Goal: Information Seeking & Learning: Check status

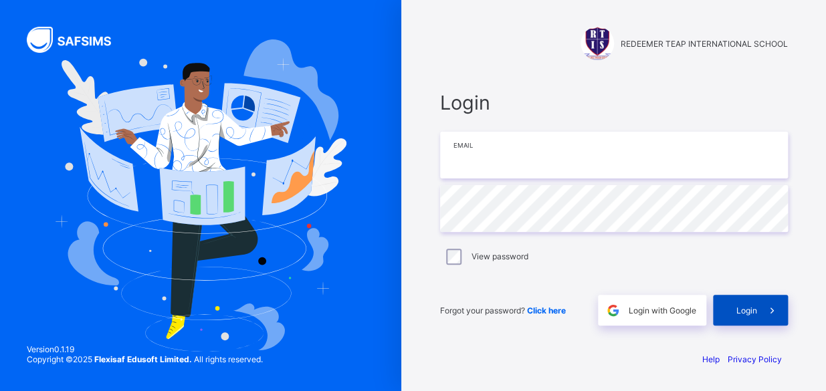
type input "**********"
click at [750, 307] on span "Login" at bounding box center [746, 311] width 21 height 10
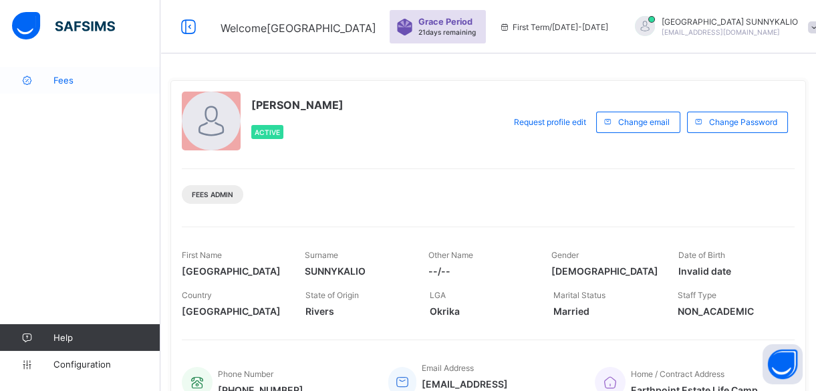
click at [68, 78] on span "Fees" at bounding box center [106, 80] width 107 height 11
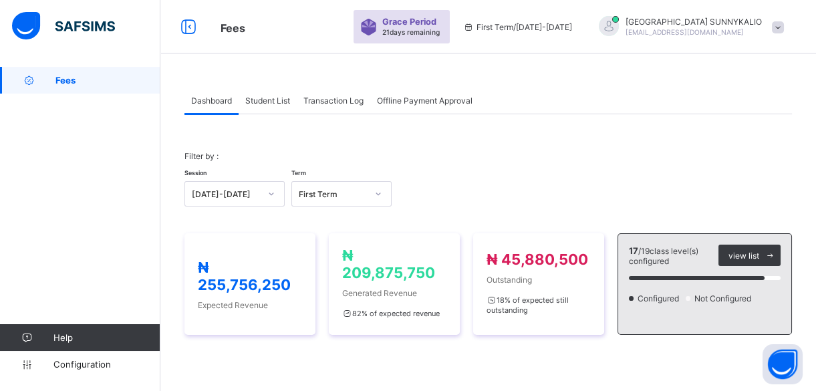
click at [268, 98] on span "Student List" at bounding box center [267, 101] width 45 height 10
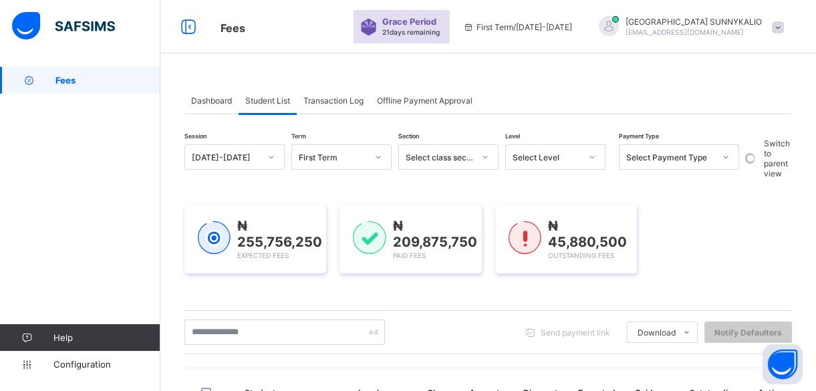
click at [728, 157] on icon at bounding box center [726, 156] width 8 height 13
click at [680, 181] on div "Full" at bounding box center [679, 186] width 119 height 21
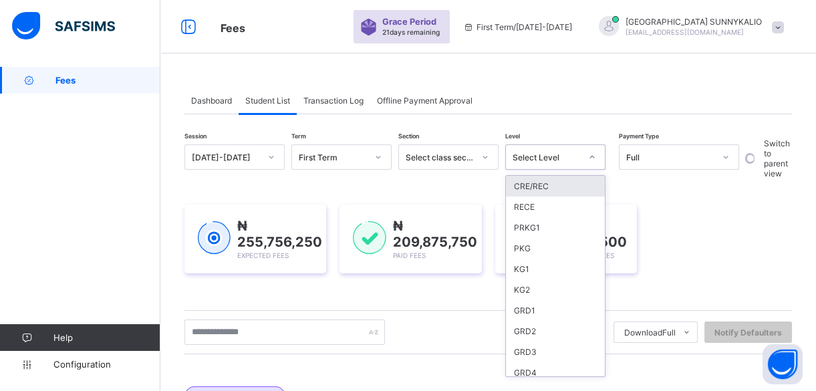
click at [588, 158] on icon at bounding box center [592, 156] width 8 height 13
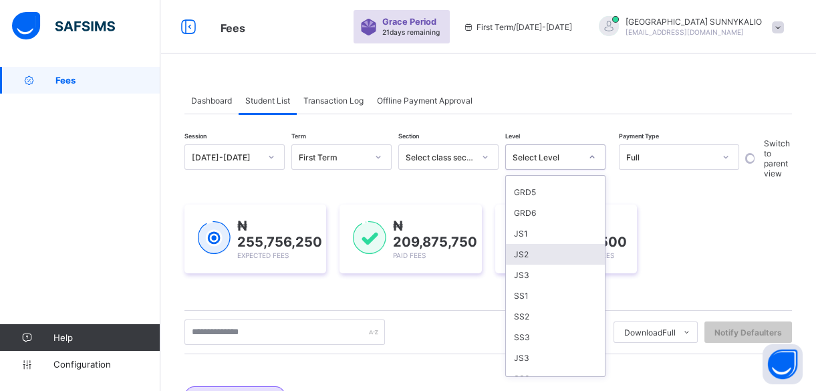
scroll to position [207, 0]
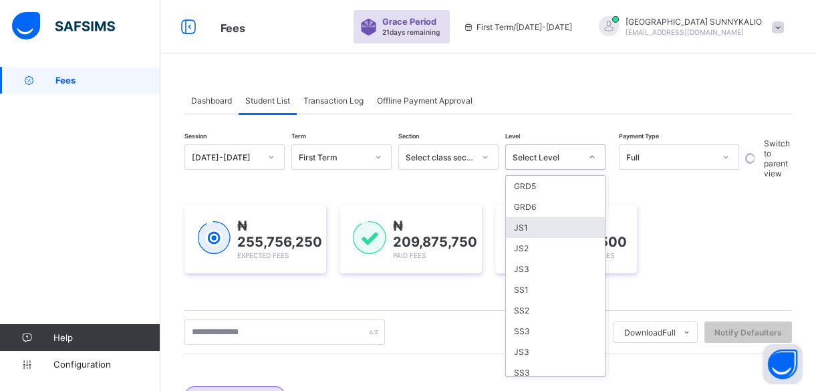
click at [539, 223] on div "JS1" at bounding box center [555, 227] width 99 height 21
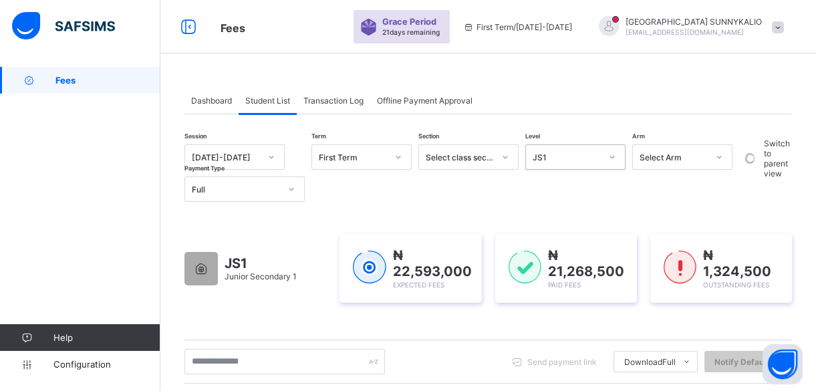
scroll to position [0, 0]
click at [609, 159] on icon at bounding box center [612, 156] width 8 height 13
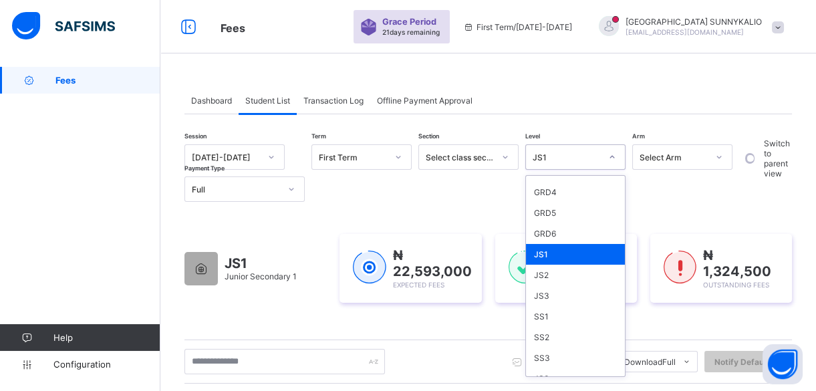
scroll to position [207, 0]
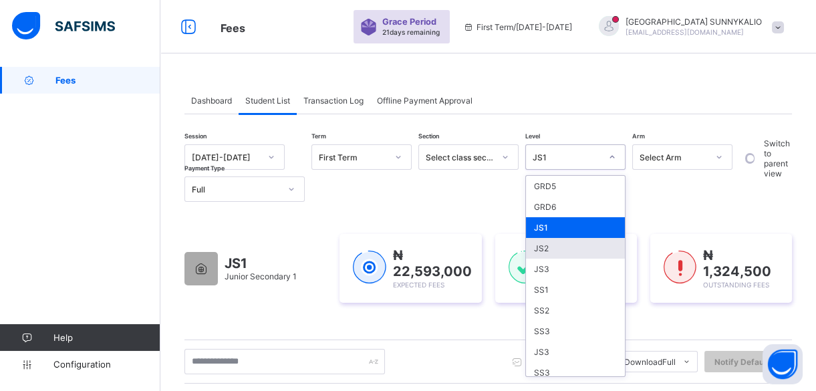
click at [543, 247] on div "JS2" at bounding box center [575, 248] width 99 height 21
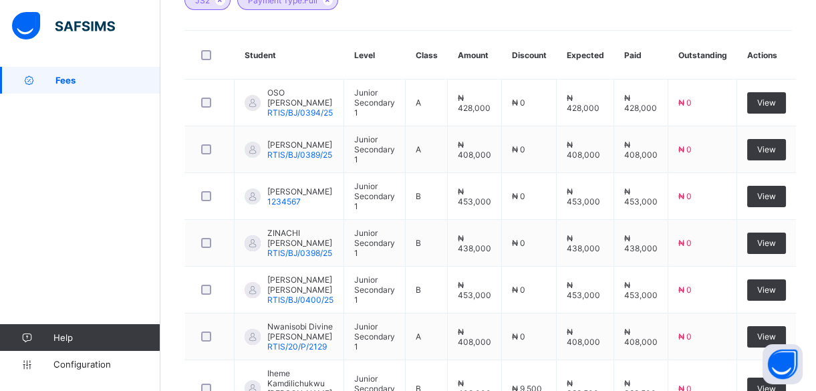
scroll to position [425, 0]
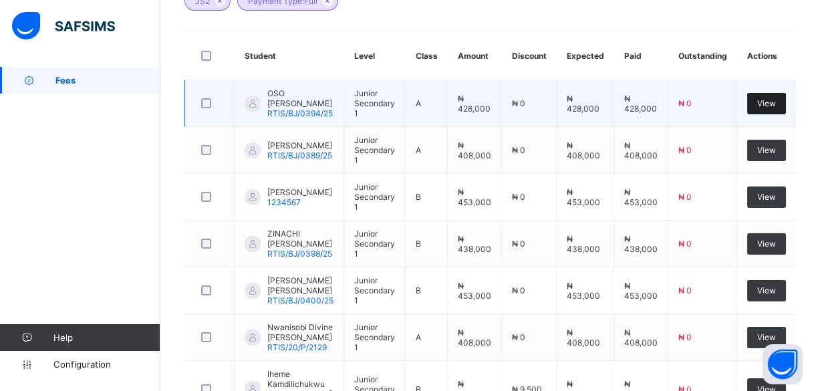
click at [773, 95] on div "View" at bounding box center [766, 103] width 39 height 21
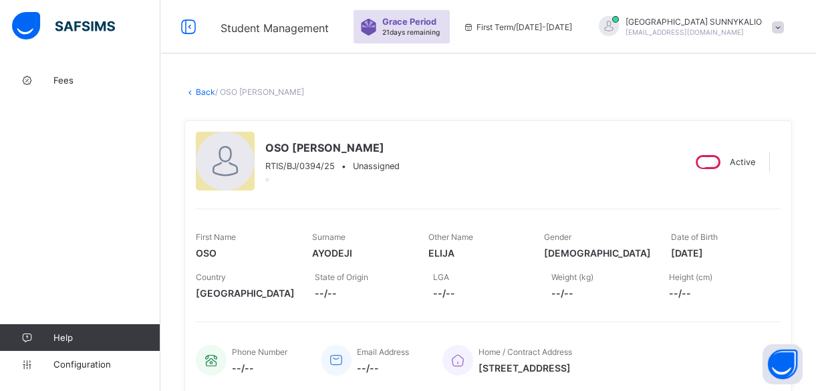
click at [205, 92] on link "Back" at bounding box center [205, 92] width 19 height 10
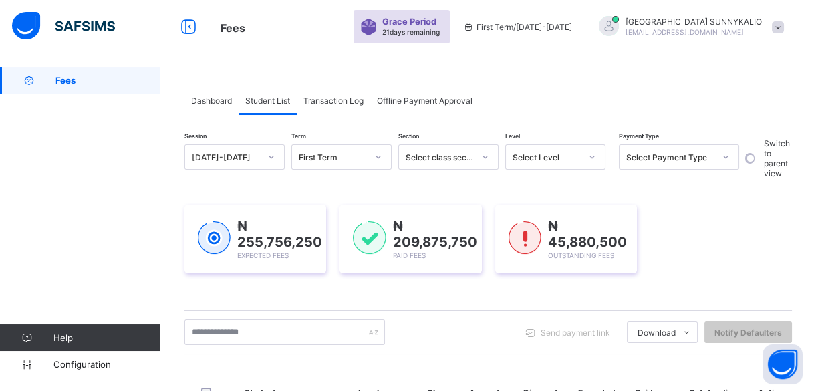
click at [729, 158] on icon at bounding box center [726, 156] width 8 height 13
click at [709, 181] on div "Full" at bounding box center [679, 186] width 119 height 21
click at [588, 154] on icon at bounding box center [592, 156] width 8 height 13
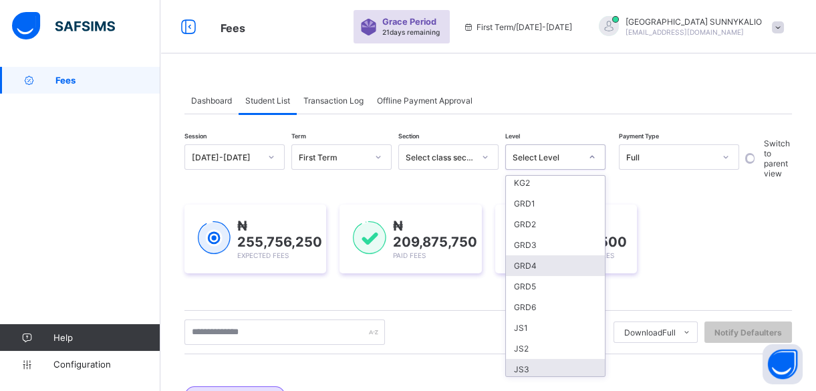
scroll to position [121, 0]
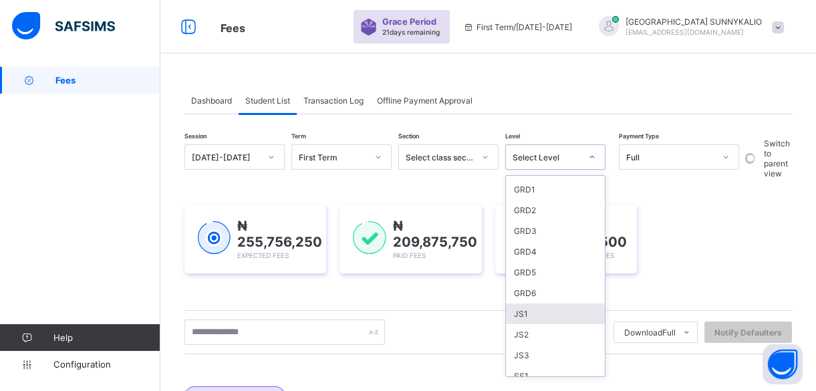
click at [532, 311] on div "JS1" at bounding box center [555, 314] width 99 height 21
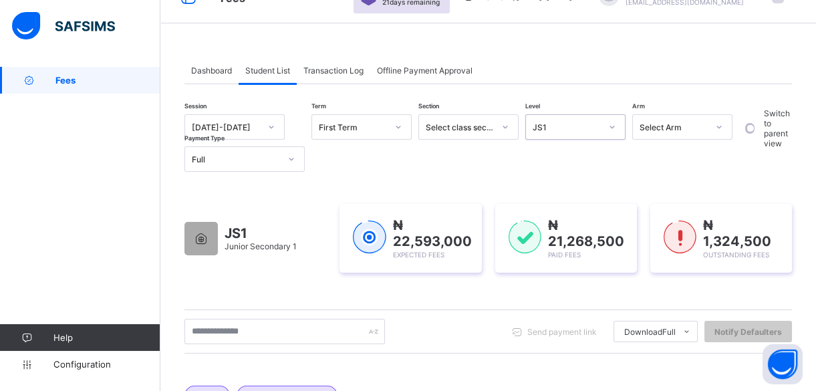
scroll to position [0, 0]
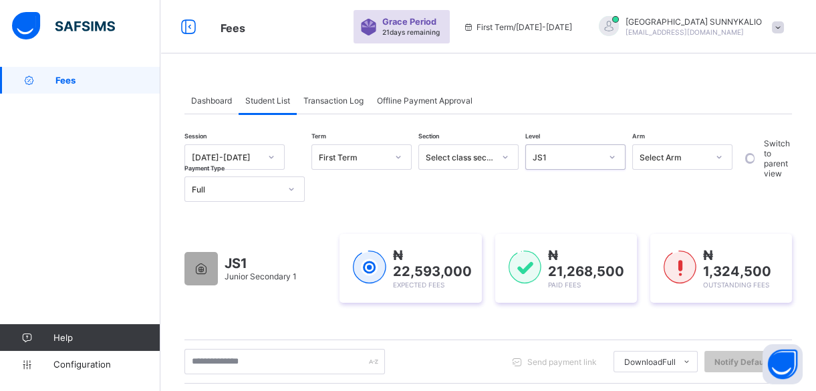
click at [291, 193] on icon at bounding box center [291, 189] width 8 height 13
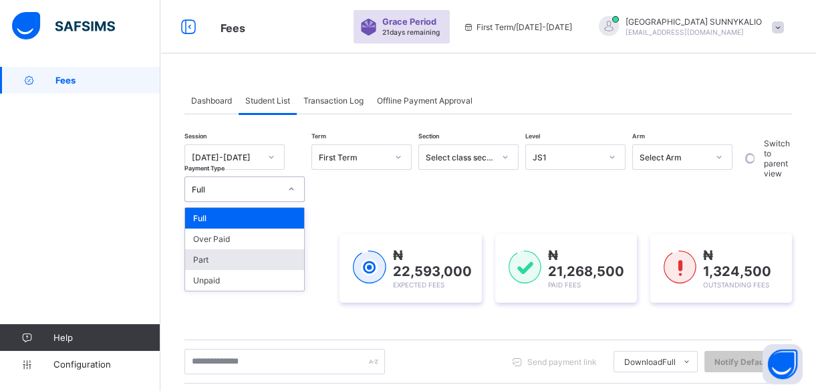
click at [205, 258] on div "Part" at bounding box center [244, 259] width 119 height 21
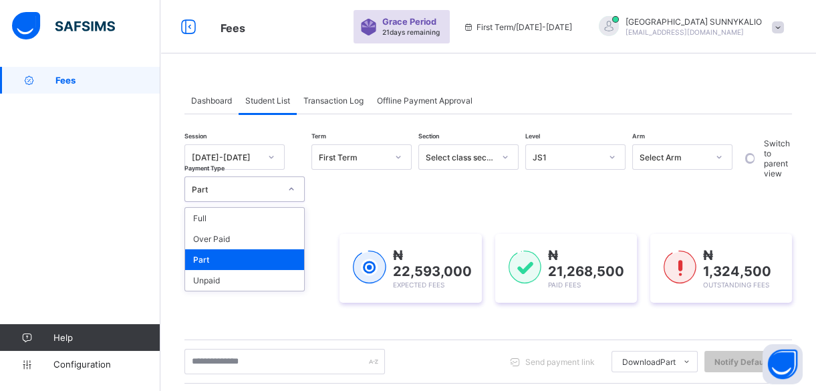
click at [289, 190] on icon at bounding box center [291, 189] width 8 height 13
click at [196, 214] on div "Full" at bounding box center [244, 218] width 119 height 21
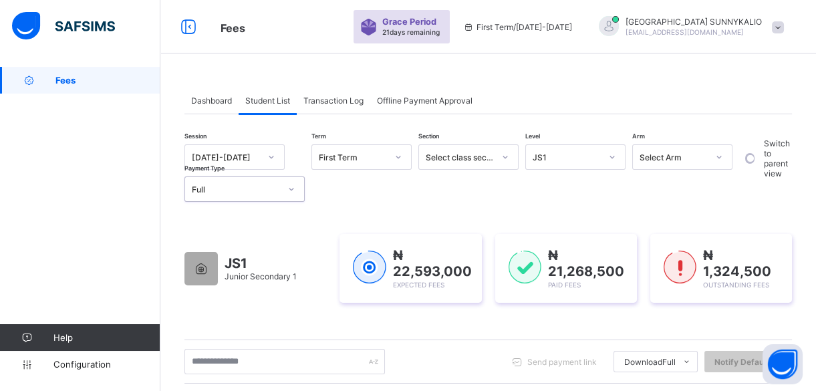
click at [615, 159] on icon at bounding box center [612, 156] width 8 height 13
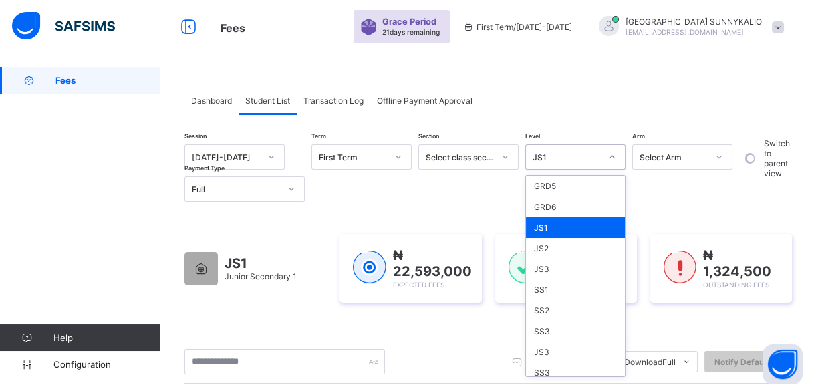
scroll to position [207, 0]
click at [542, 238] on div "JS2" at bounding box center [575, 248] width 99 height 21
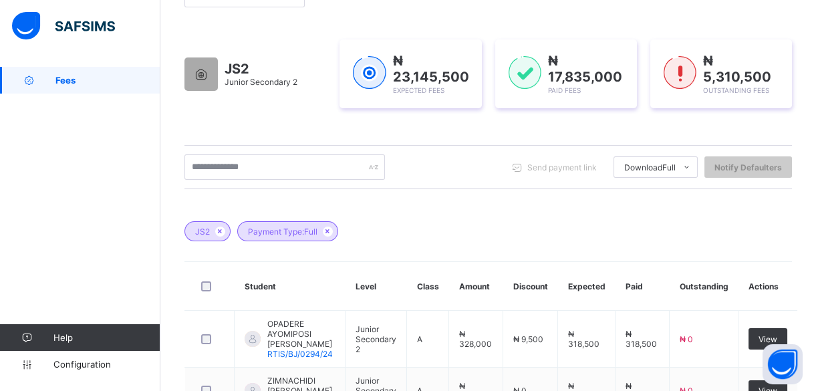
scroll to position [13, 0]
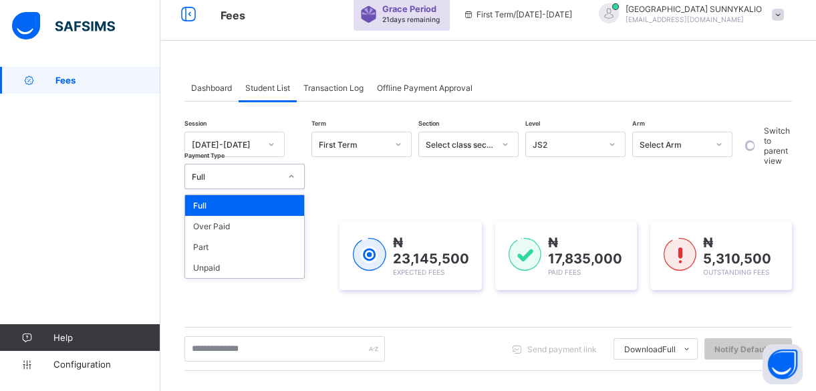
click at [289, 177] on icon at bounding box center [291, 176] width 8 height 13
click at [227, 247] on div "Part" at bounding box center [244, 247] width 119 height 21
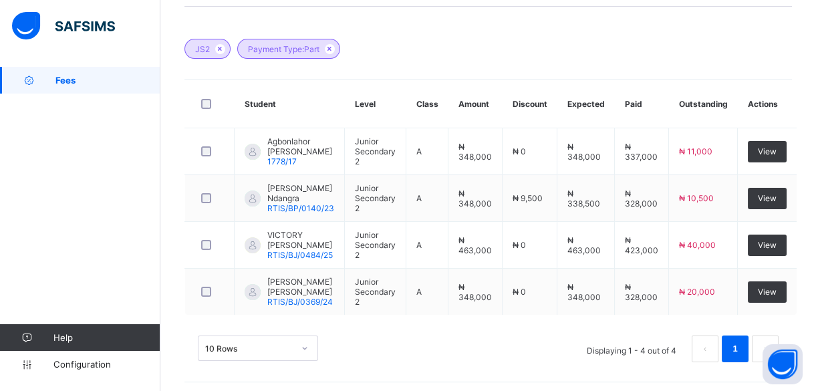
scroll to position [396, 0]
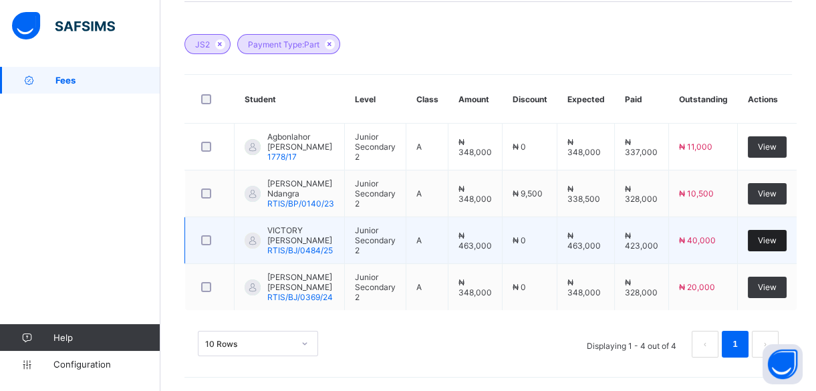
click at [770, 235] on span "View" at bounding box center [767, 240] width 19 height 10
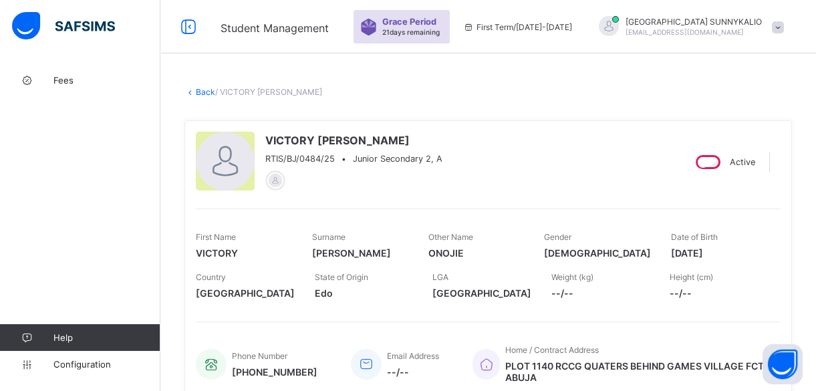
click at [208, 94] on link "Back" at bounding box center [205, 92] width 19 height 10
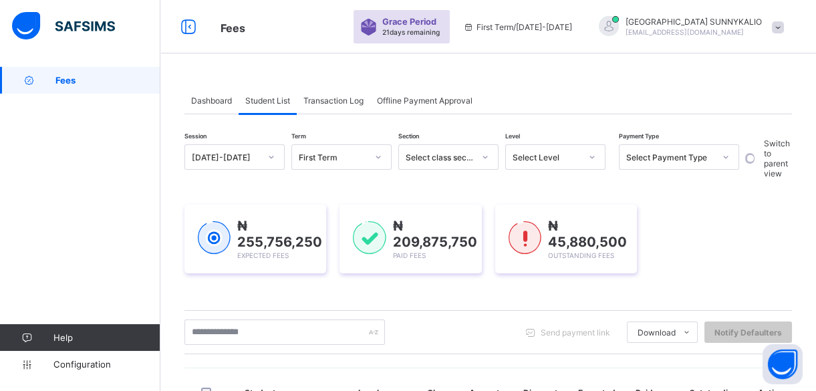
click at [721, 156] on div at bounding box center [726, 156] width 23 height 21
click at [647, 181] on div "Full" at bounding box center [679, 186] width 119 height 21
click at [588, 157] on icon at bounding box center [592, 156] width 8 height 13
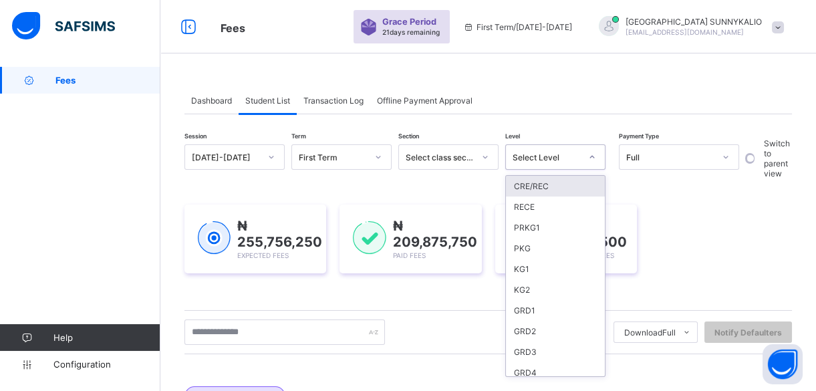
click at [588, 157] on icon at bounding box center [592, 156] width 8 height 13
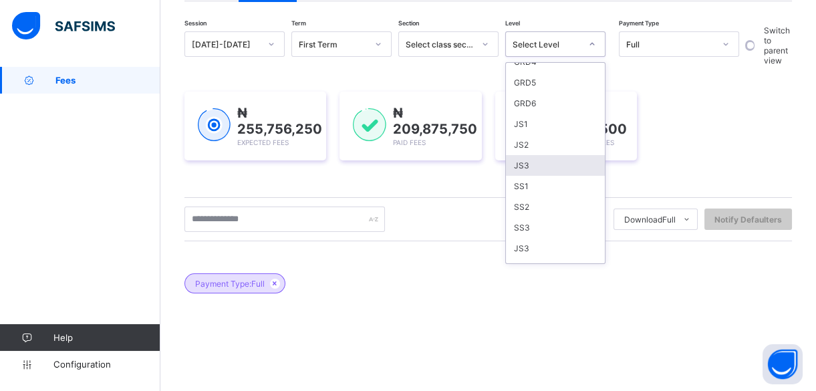
scroll to position [207, 0]
click at [588, 157] on div "JS3" at bounding box center [555, 156] width 99 height 21
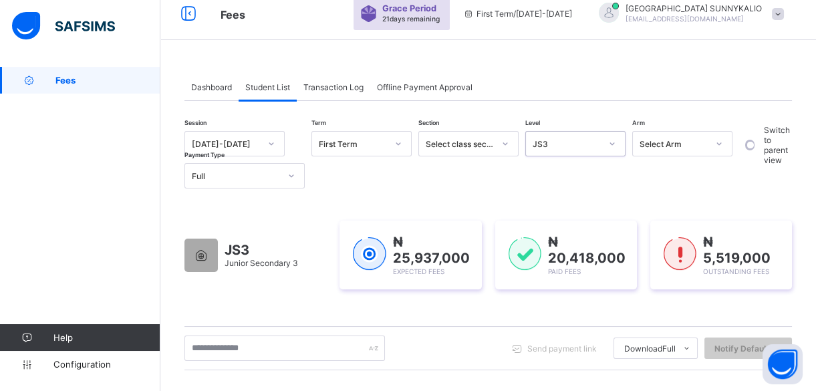
scroll to position [0, 0]
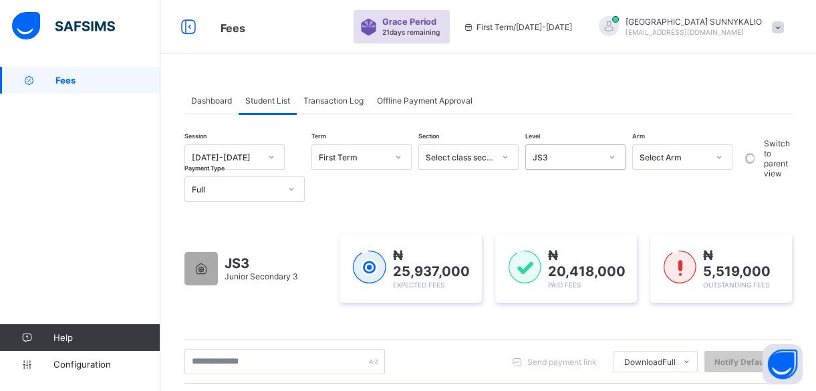
click at [291, 194] on icon at bounding box center [291, 189] width 8 height 13
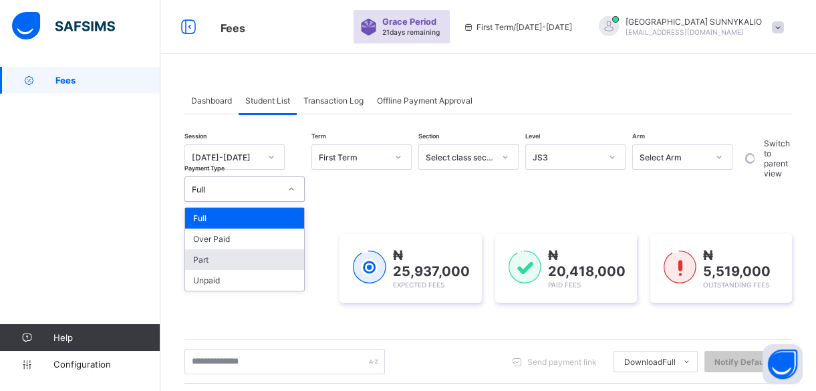
click at [223, 258] on div "Part" at bounding box center [244, 259] width 119 height 21
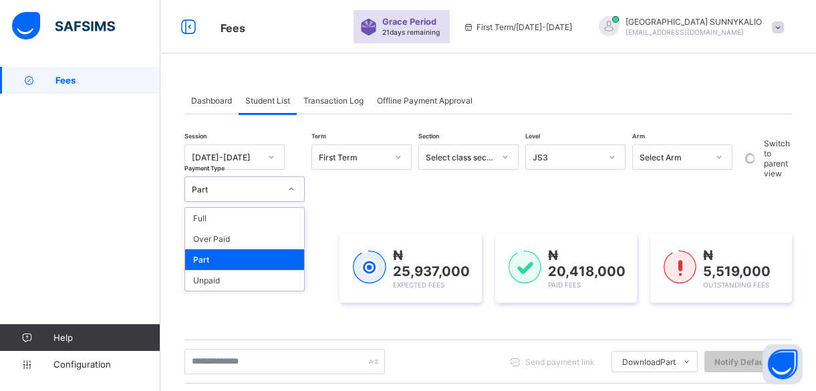
click at [290, 193] on icon at bounding box center [291, 189] width 8 height 13
click at [277, 271] on div "Unpaid" at bounding box center [244, 280] width 119 height 21
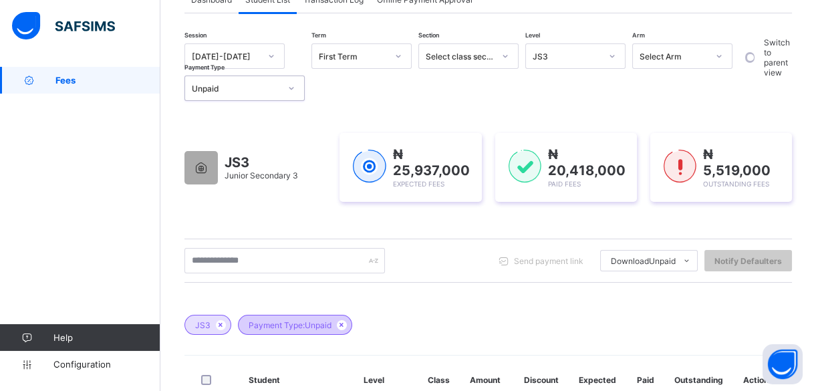
scroll to position [53, 0]
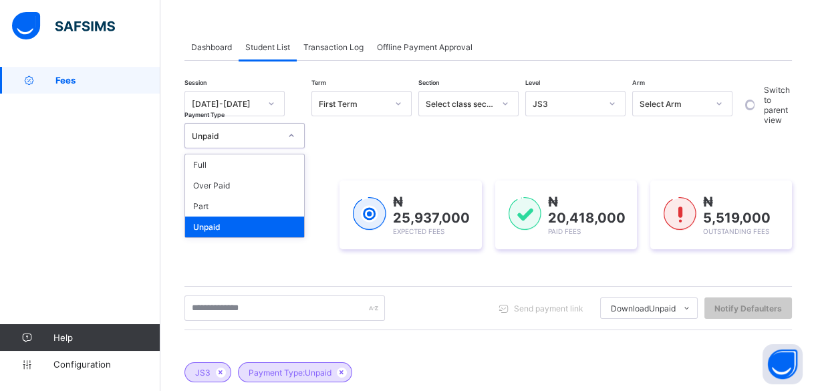
click at [295, 138] on div at bounding box center [291, 135] width 23 height 21
click at [264, 164] on div "Full" at bounding box center [244, 164] width 119 height 21
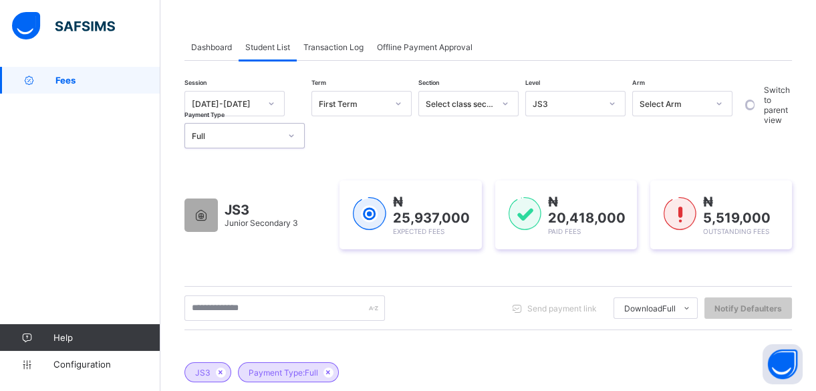
click at [612, 113] on div at bounding box center [612, 103] width 23 height 21
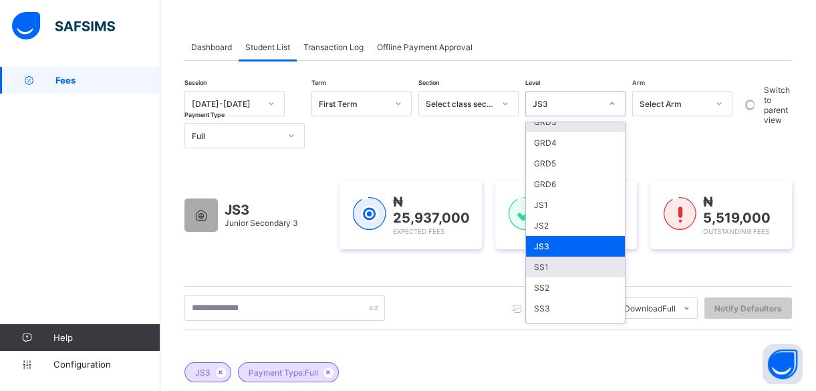
scroll to position [182, 0]
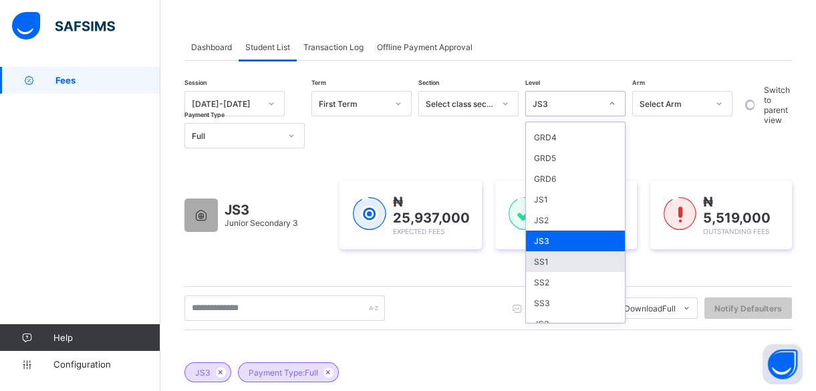
click at [554, 256] on div "SS1" at bounding box center [575, 261] width 99 height 21
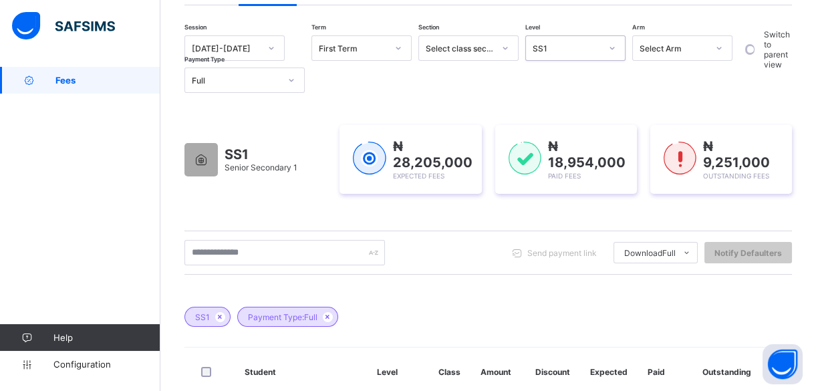
scroll to position [44, 0]
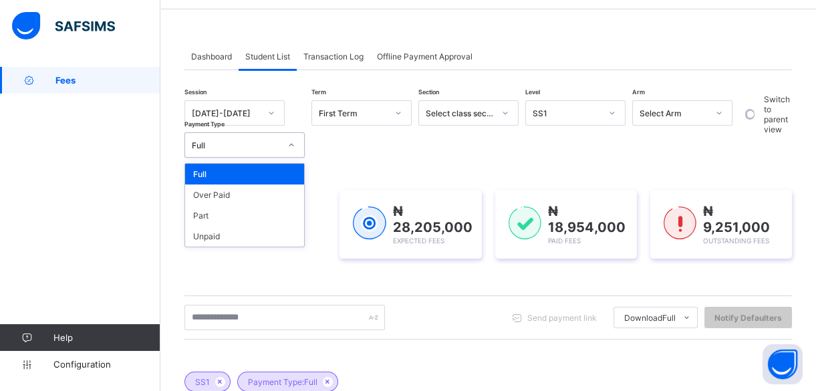
click at [290, 146] on icon at bounding box center [291, 144] width 8 height 13
click at [265, 220] on div "Part" at bounding box center [244, 215] width 119 height 21
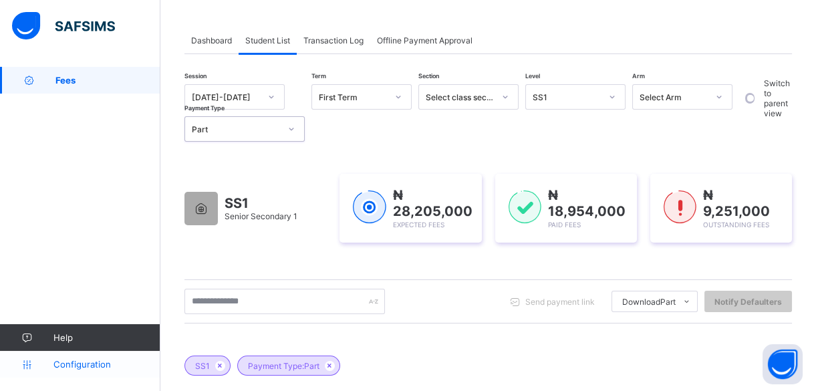
scroll to position [0, 0]
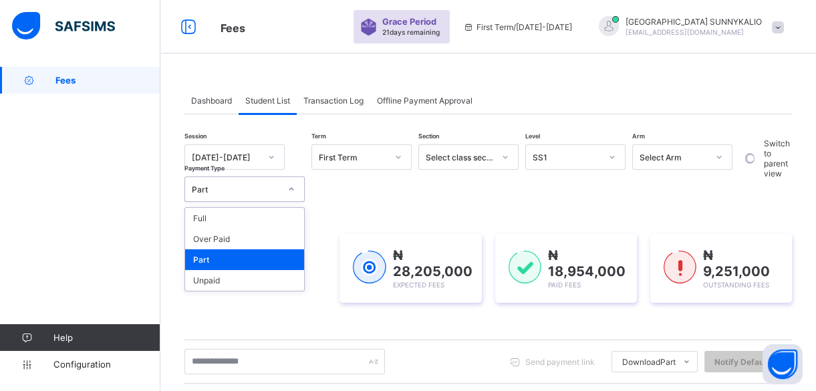
click at [291, 187] on icon at bounding box center [291, 189] width 8 height 13
click at [215, 211] on div "Full" at bounding box center [244, 218] width 119 height 21
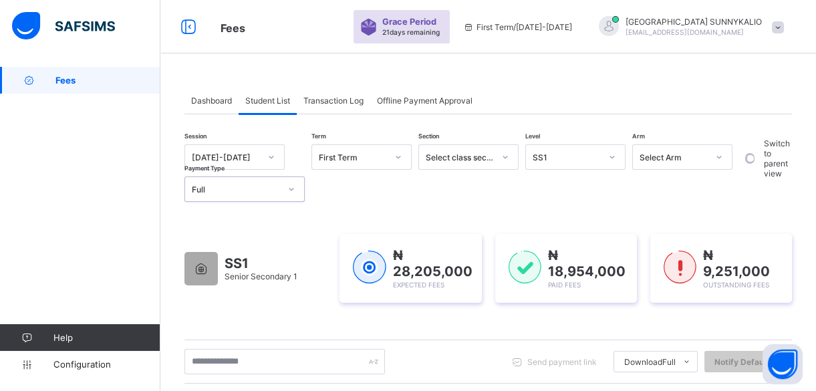
click at [616, 164] on div at bounding box center [612, 156] width 23 height 21
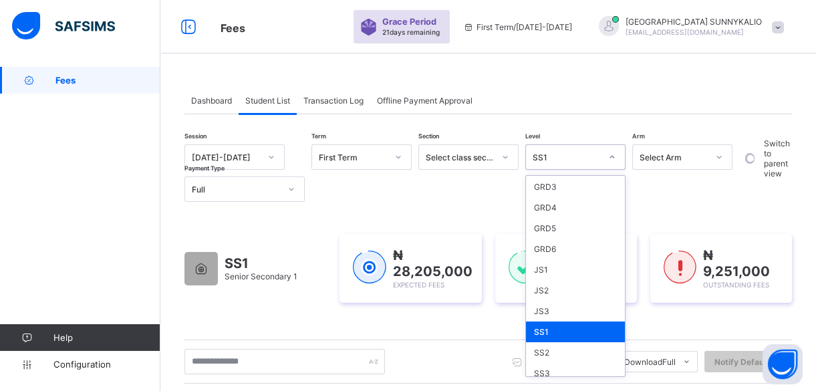
scroll to position [207, 0]
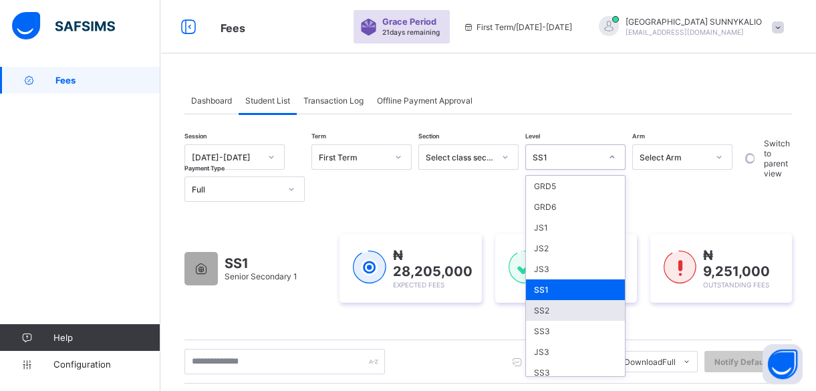
click at [556, 314] on div "SS2" at bounding box center [575, 310] width 99 height 21
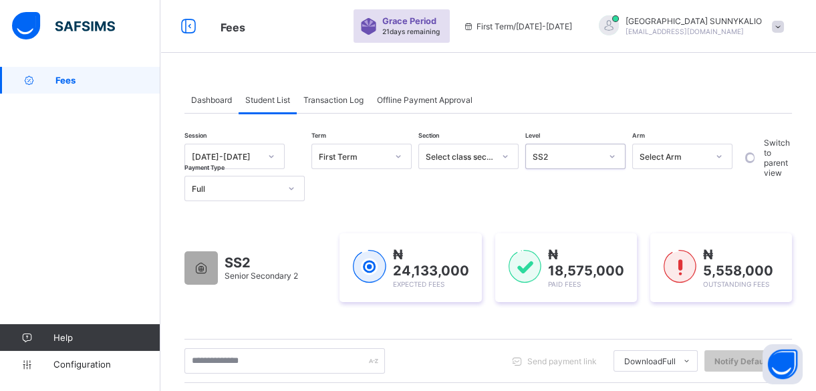
scroll to position [0, 0]
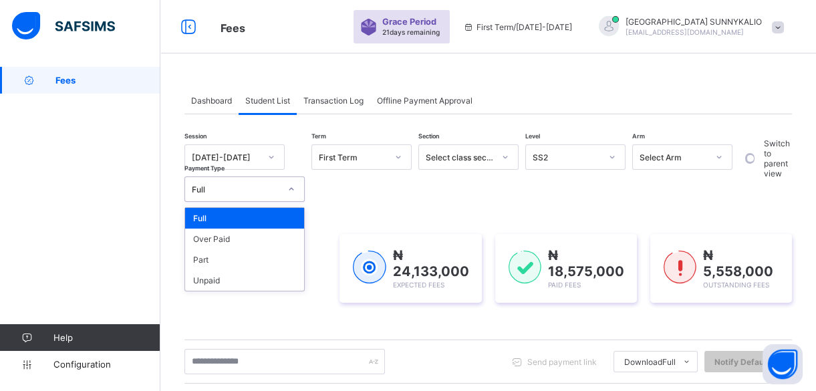
click at [295, 194] on div at bounding box center [291, 189] width 23 height 21
click at [240, 253] on div "Part" at bounding box center [244, 259] width 119 height 21
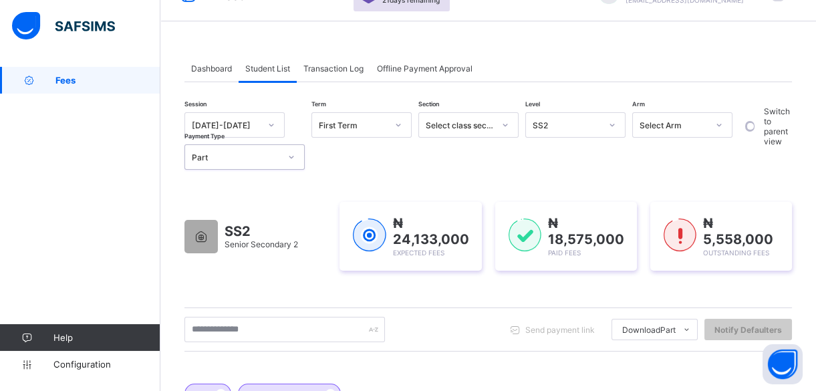
scroll to position [27, 0]
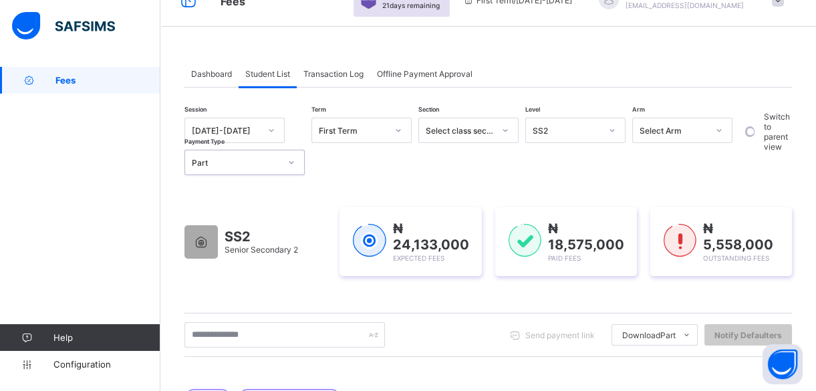
click at [287, 163] on icon at bounding box center [291, 162] width 8 height 13
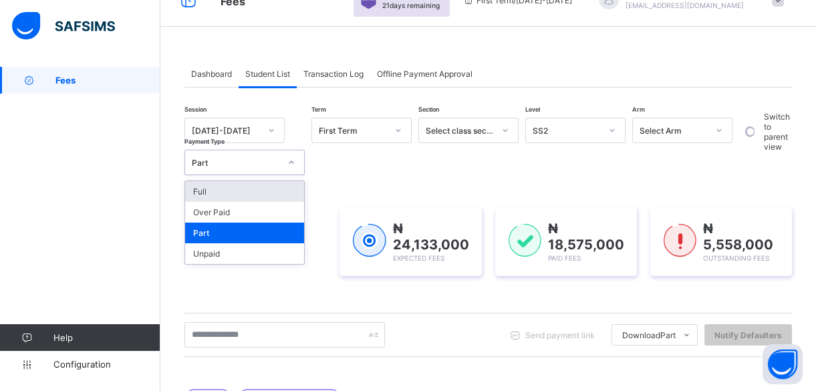
click at [209, 191] on div "Full" at bounding box center [244, 191] width 119 height 21
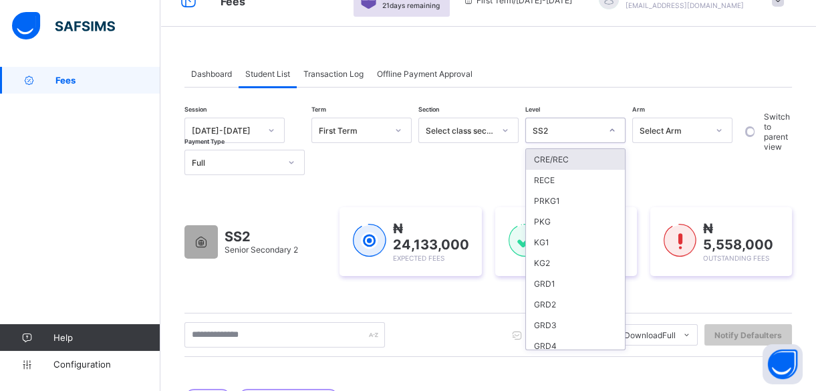
click at [615, 134] on div at bounding box center [612, 130] width 23 height 21
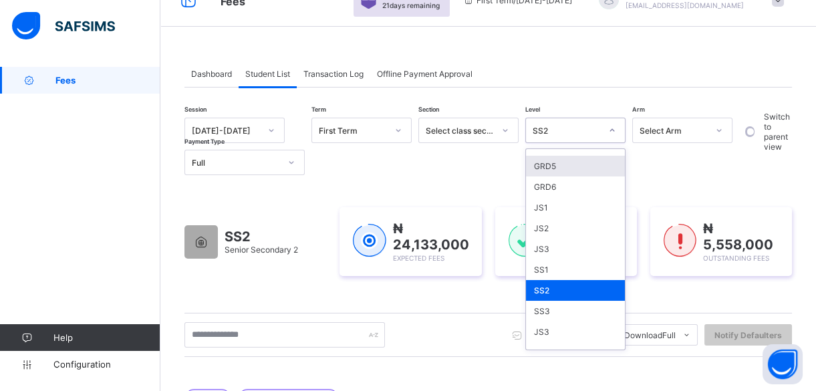
scroll to position [207, 0]
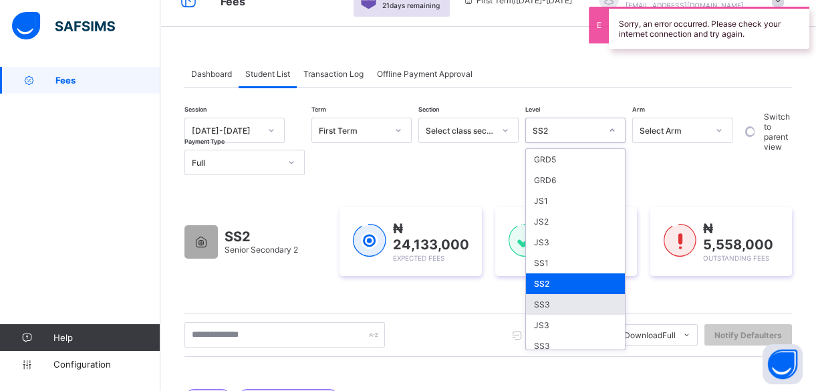
click at [546, 299] on div "SS3" at bounding box center [575, 304] width 99 height 21
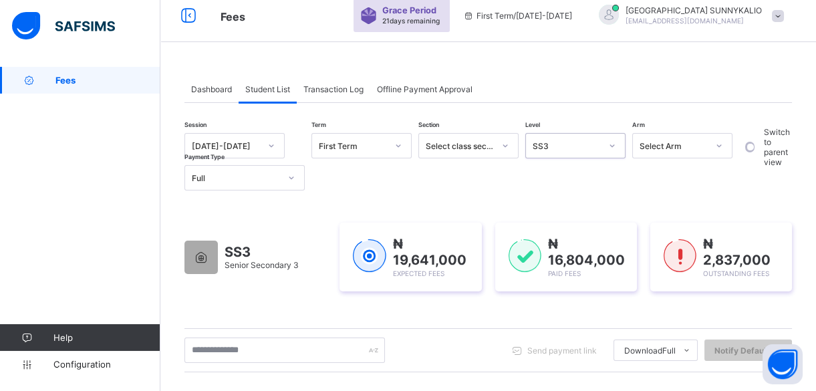
scroll to position [3, 0]
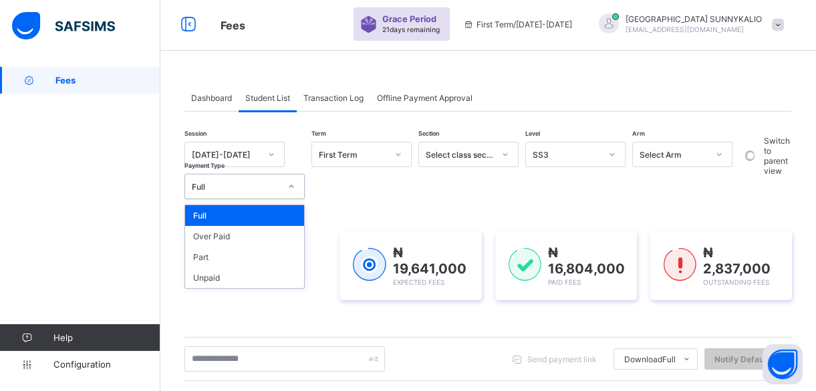
click at [296, 185] on div at bounding box center [291, 186] width 23 height 21
click at [233, 249] on div "Part" at bounding box center [244, 257] width 119 height 21
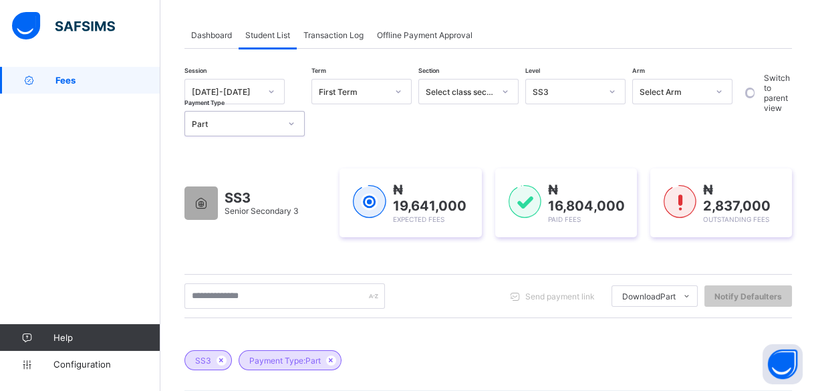
scroll to position [52, 0]
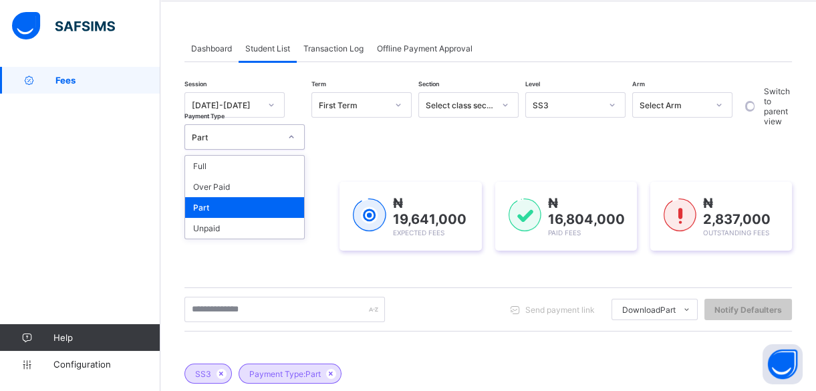
click at [291, 140] on icon at bounding box center [291, 136] width 8 height 13
click at [236, 225] on div "Unpaid" at bounding box center [244, 228] width 119 height 21
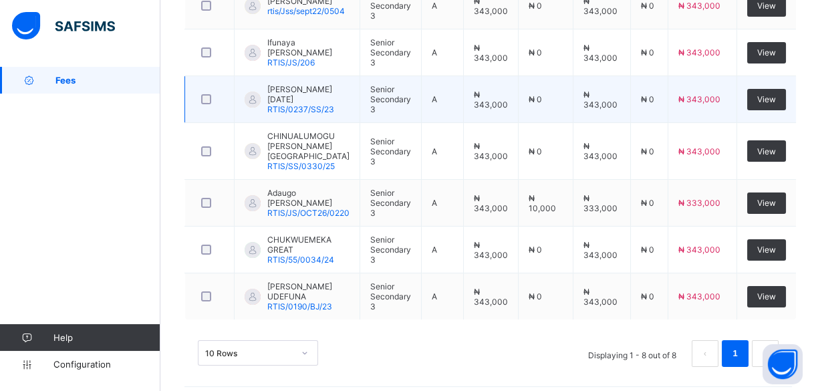
scroll to position [0, 0]
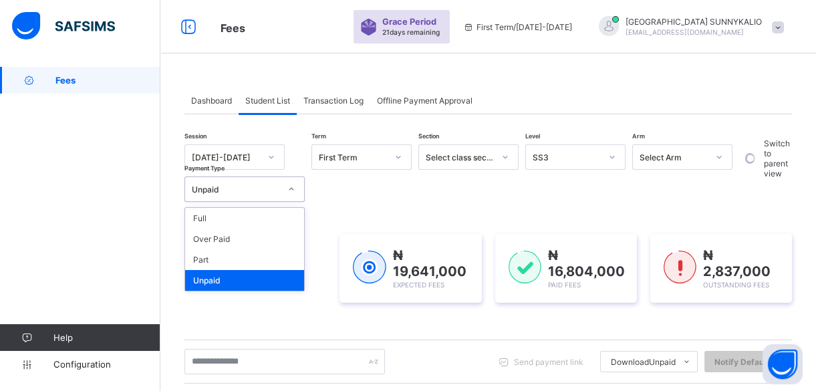
click at [295, 191] on icon at bounding box center [291, 189] width 8 height 13
click at [287, 212] on div "Full" at bounding box center [244, 218] width 119 height 21
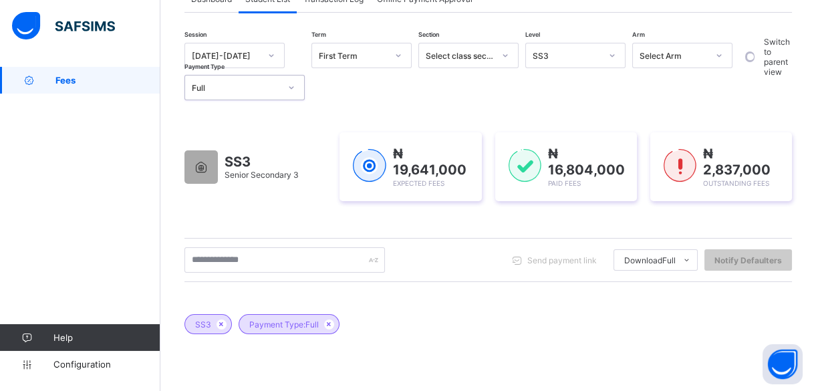
scroll to position [121, 0]
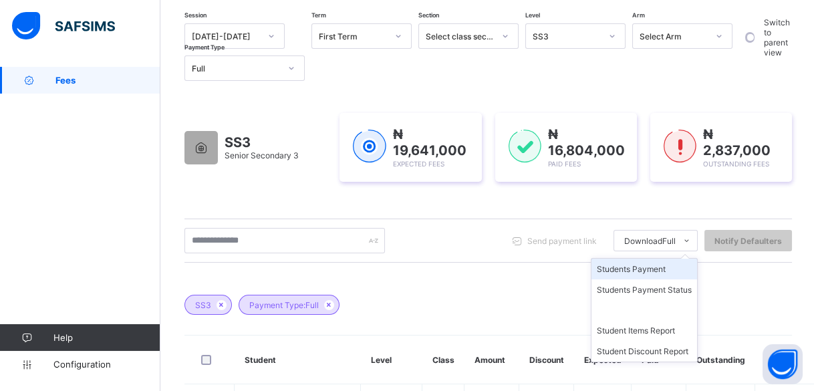
click at [675, 270] on li "Students Payment" at bounding box center [645, 269] width 106 height 21
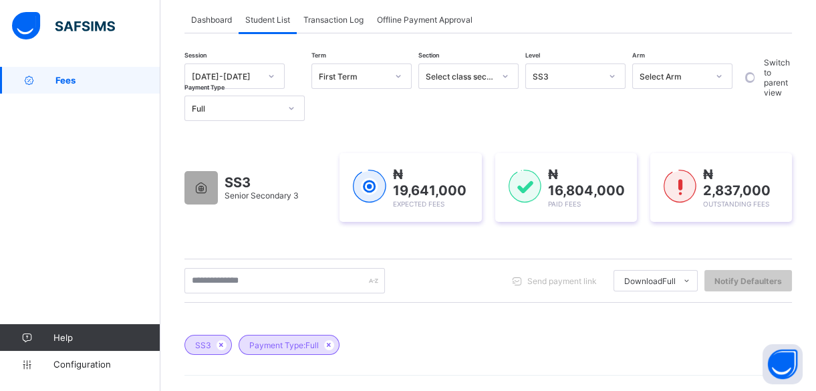
scroll to position [60, 0]
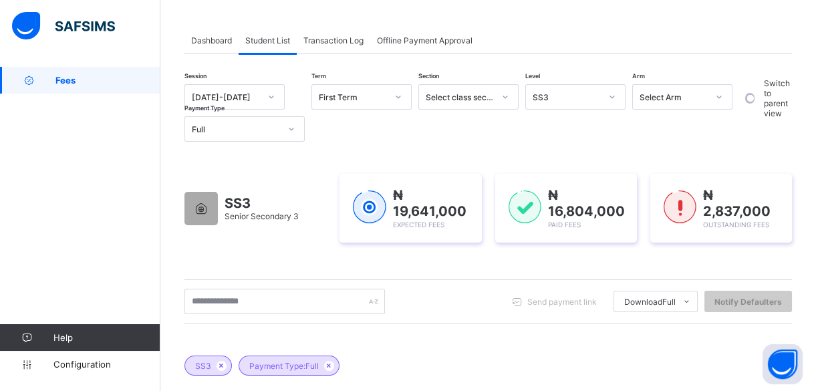
click at [290, 127] on icon at bounding box center [291, 128] width 8 height 13
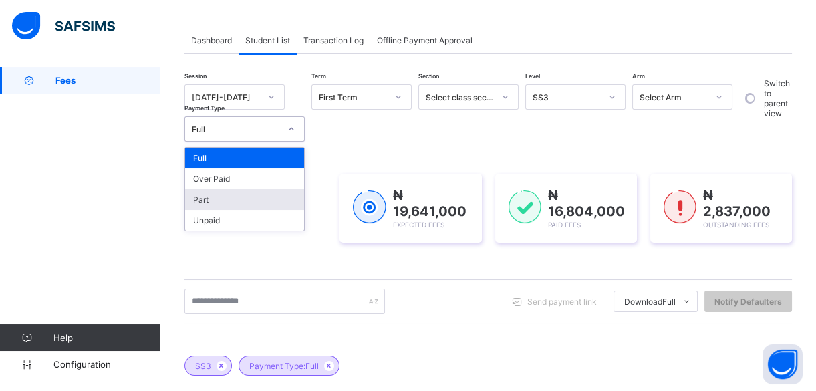
click at [220, 199] on div "Part" at bounding box center [244, 199] width 119 height 21
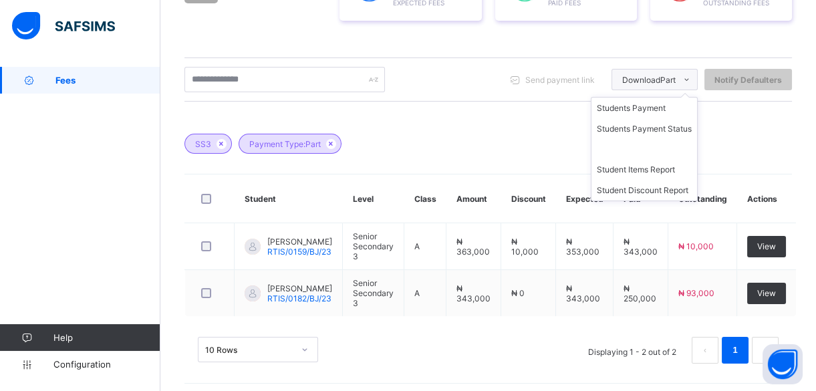
scroll to position [295, 0]
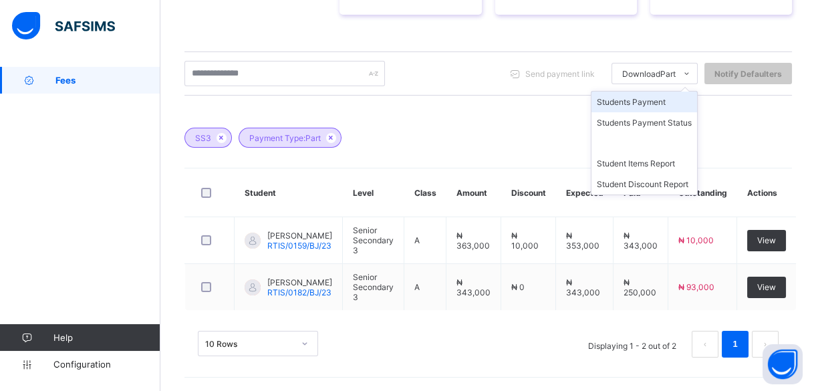
click at [661, 92] on li "Students Payment" at bounding box center [645, 102] width 106 height 21
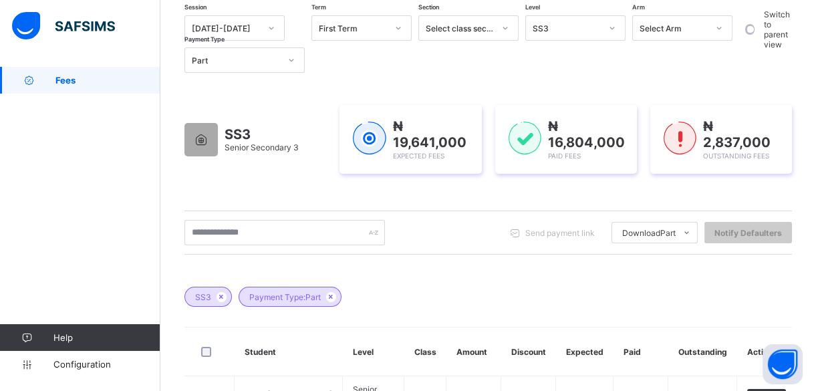
scroll to position [0, 0]
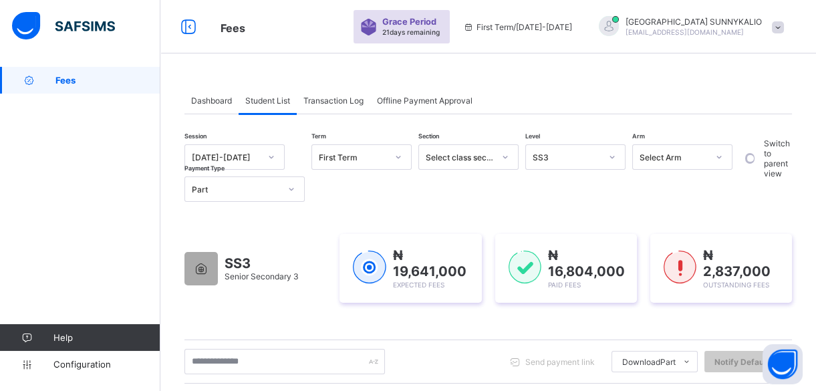
click at [294, 191] on icon at bounding box center [291, 189] width 8 height 13
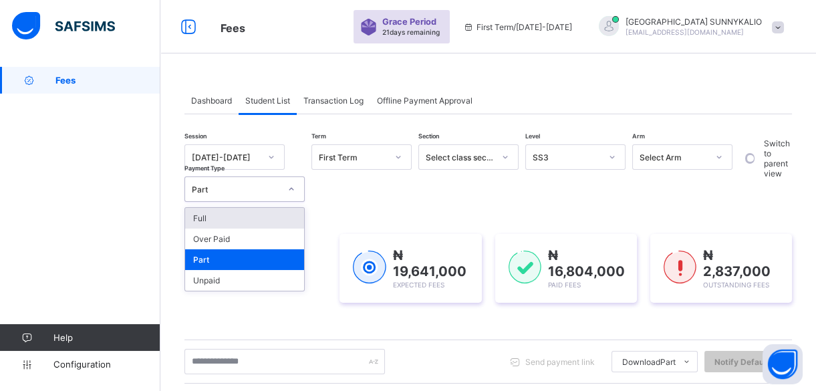
click at [271, 219] on div "Full" at bounding box center [244, 218] width 119 height 21
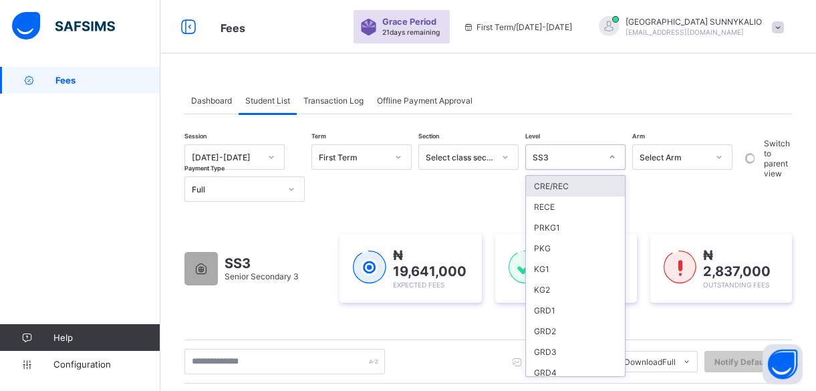
click at [614, 160] on icon at bounding box center [612, 156] width 8 height 13
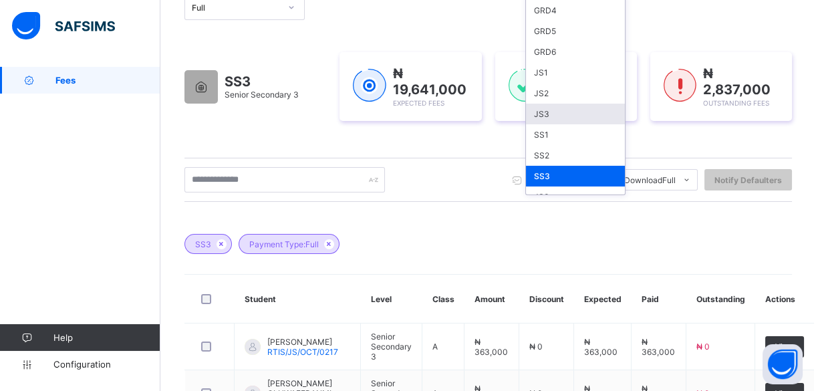
scroll to position [182, 0]
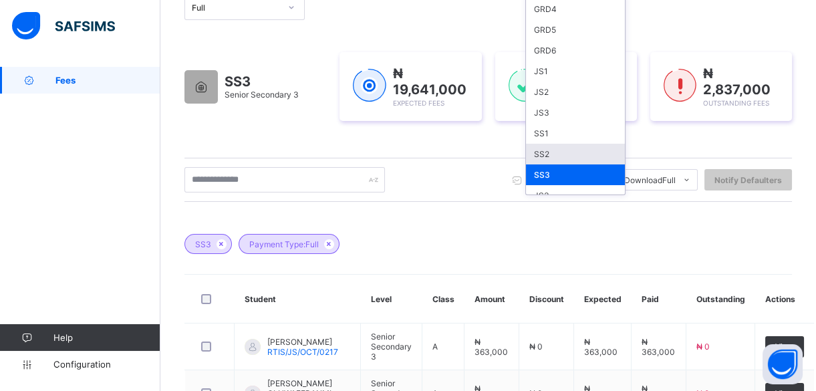
click at [564, 144] on div "SS2" at bounding box center [575, 154] width 99 height 21
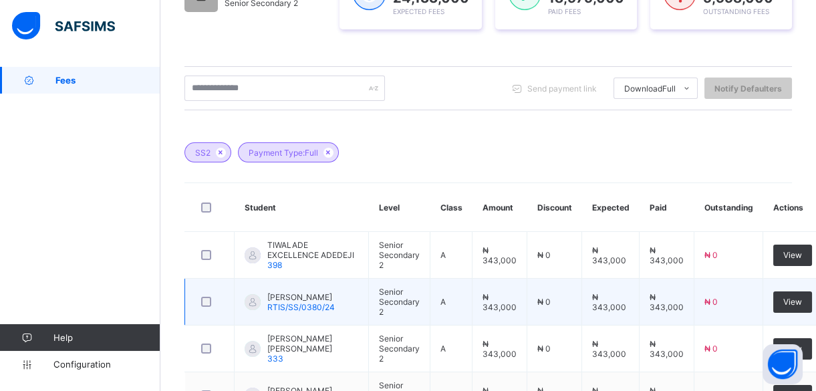
scroll to position [243, 0]
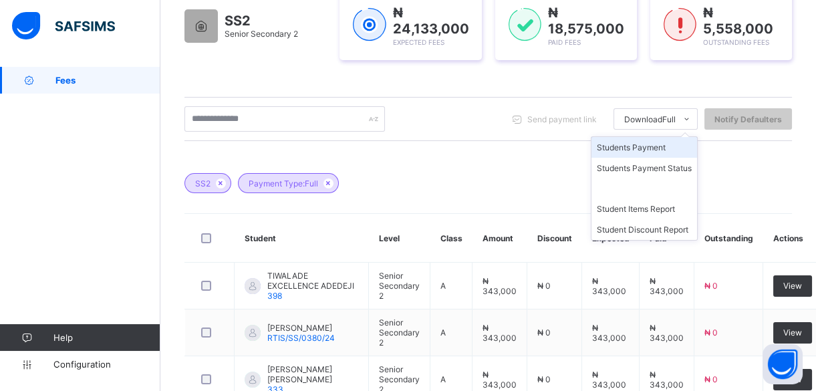
click at [652, 144] on li "Students Payment" at bounding box center [645, 147] width 106 height 21
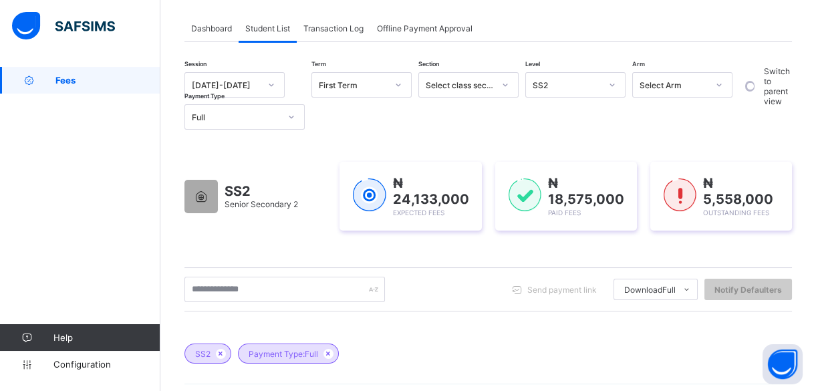
scroll to position [60, 0]
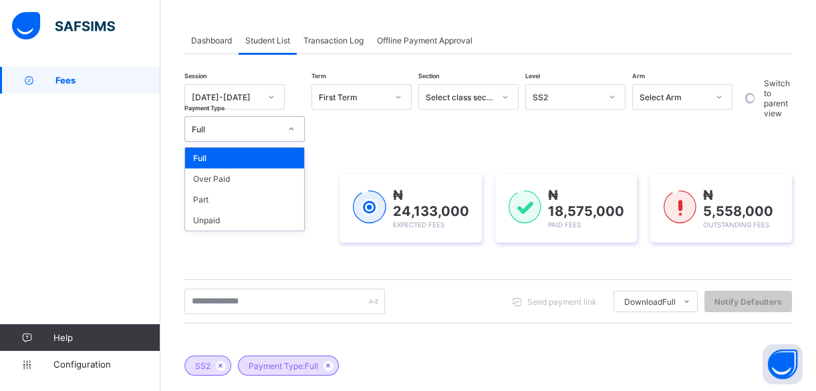
click at [289, 130] on icon at bounding box center [291, 128] width 8 height 13
click at [220, 199] on div "Part" at bounding box center [244, 199] width 119 height 21
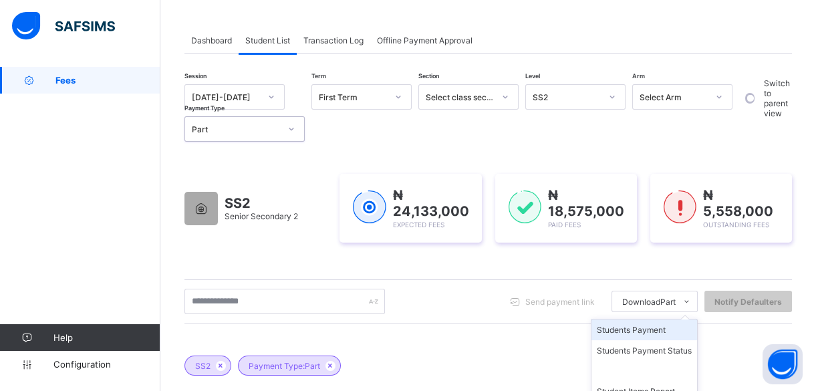
click at [669, 328] on li "Students Payment" at bounding box center [645, 330] width 106 height 21
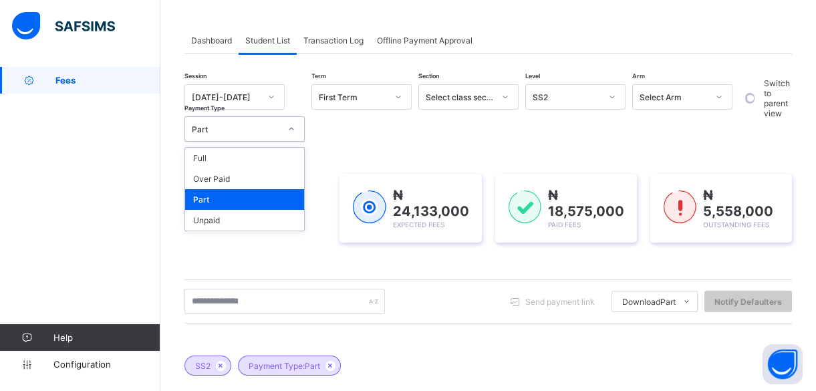
click at [289, 134] on div at bounding box center [291, 128] width 23 height 21
click at [276, 163] on div "Full" at bounding box center [244, 158] width 119 height 21
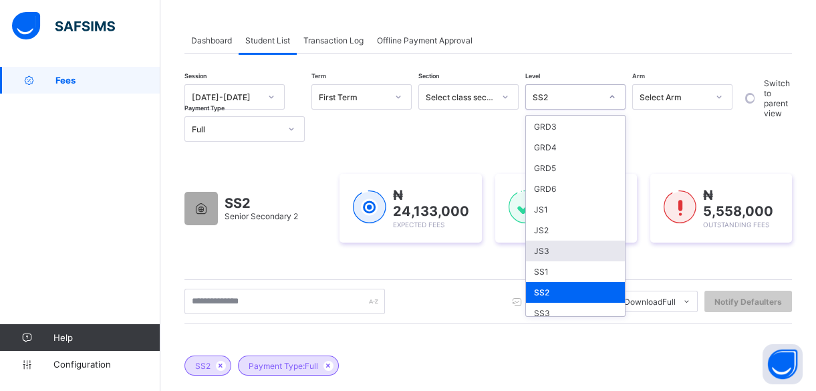
scroll to position [182, 0]
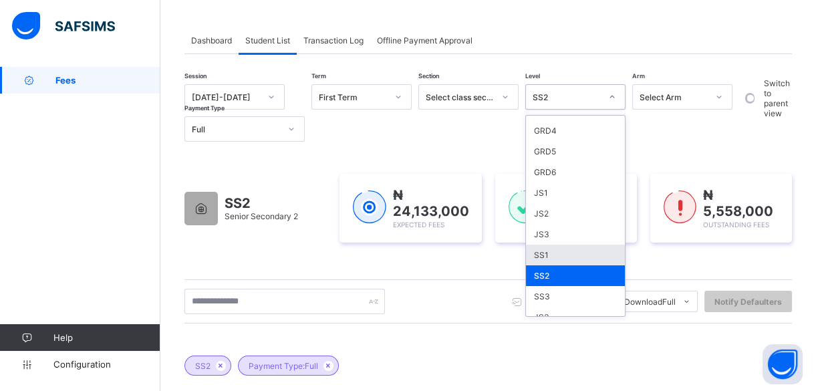
click at [548, 248] on div "SS1" at bounding box center [575, 255] width 99 height 21
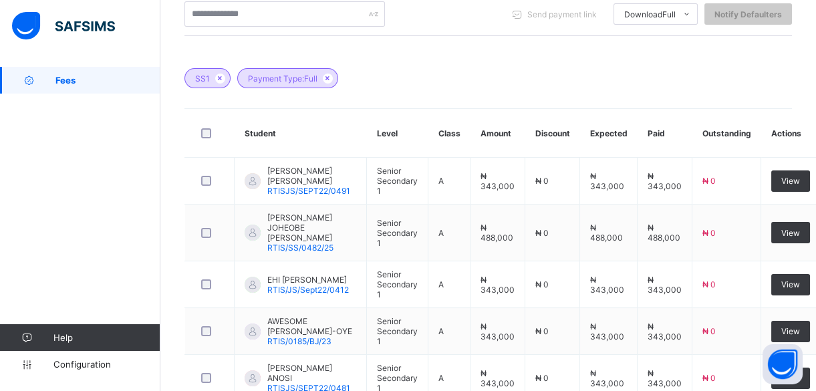
scroll to position [287, 0]
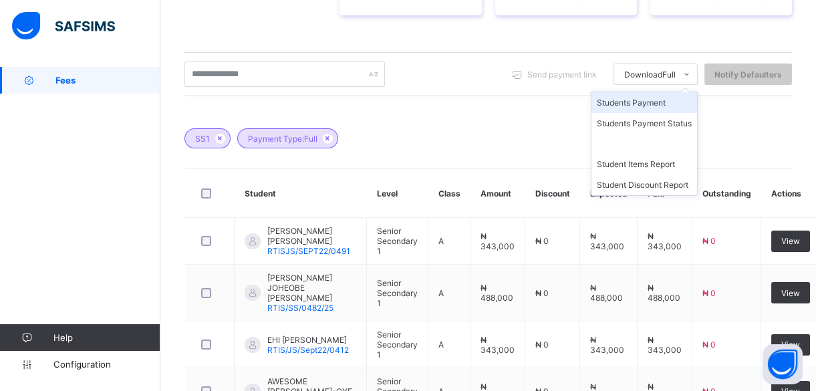
click at [673, 99] on li "Students Payment" at bounding box center [645, 102] width 106 height 21
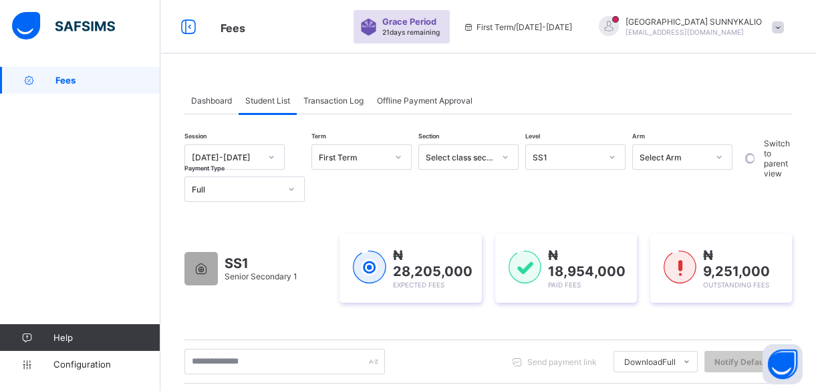
scroll to position [0, 0]
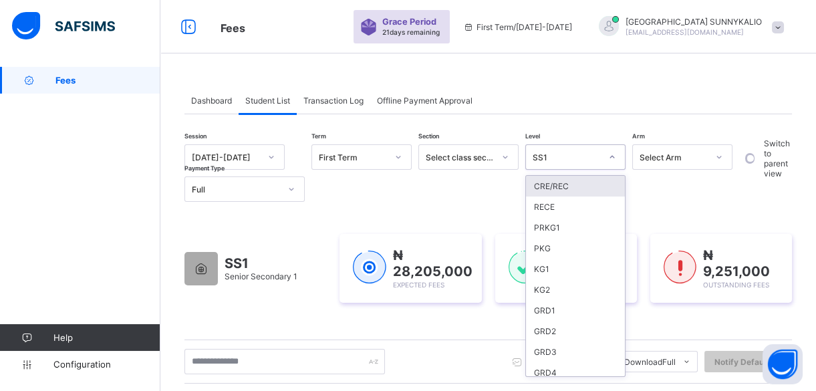
click at [618, 160] on div at bounding box center [612, 156] width 23 height 21
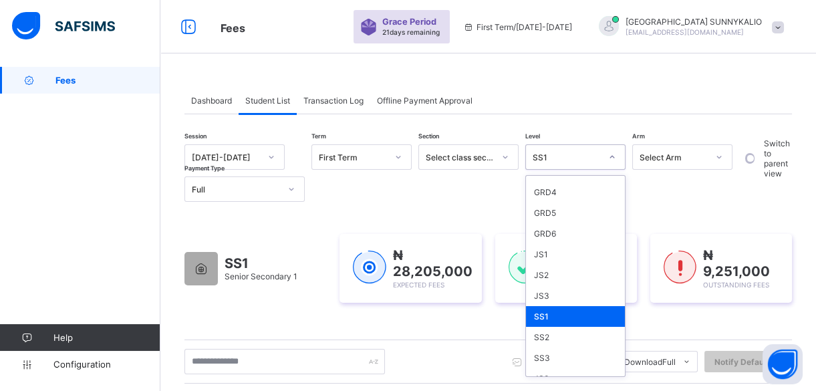
scroll to position [182, 0]
click at [554, 291] on div "JS3" at bounding box center [575, 294] width 99 height 21
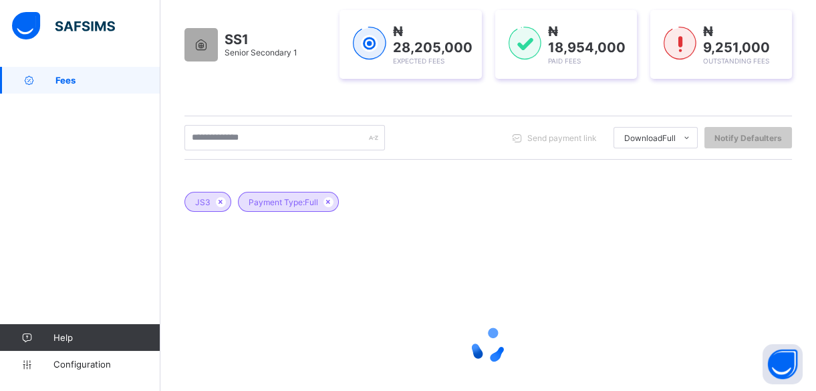
scroll to position [243, 0]
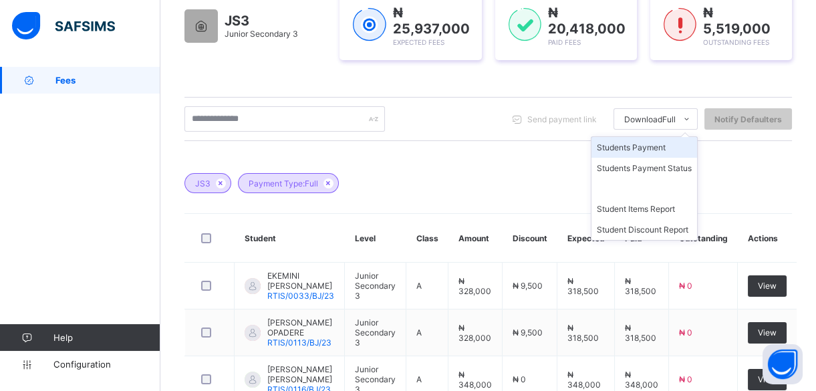
click at [661, 146] on li "Students Payment" at bounding box center [645, 147] width 106 height 21
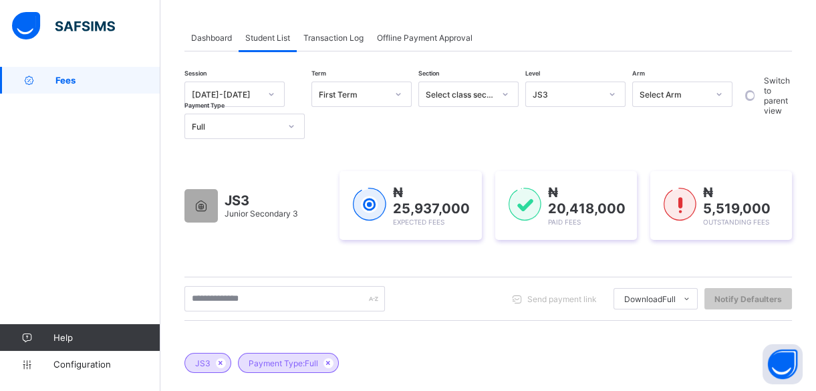
scroll to position [0, 0]
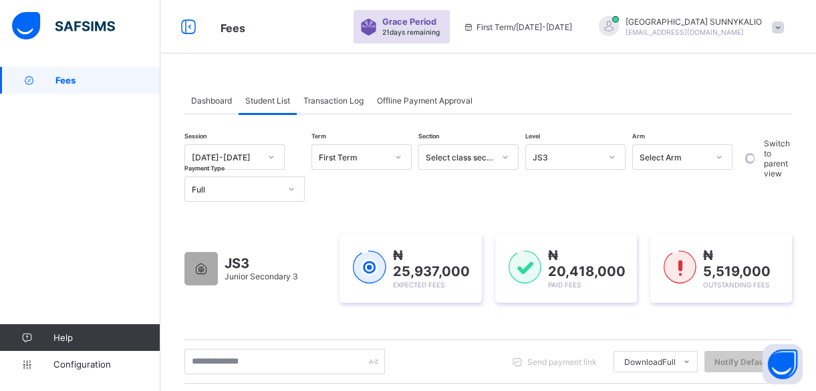
click at [622, 162] on div at bounding box center [612, 156] width 23 height 21
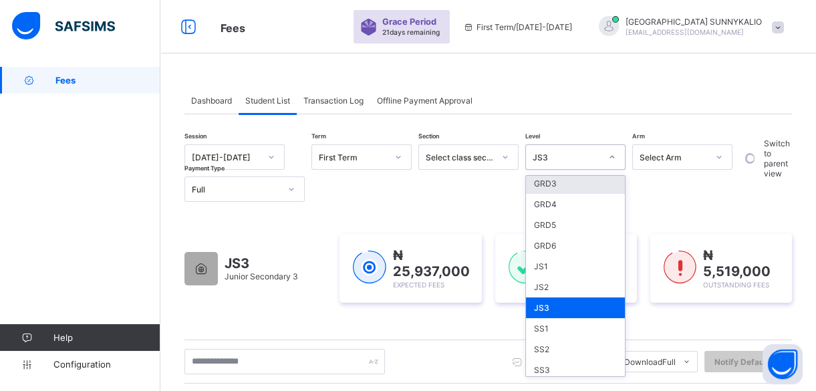
scroll to position [182, 0]
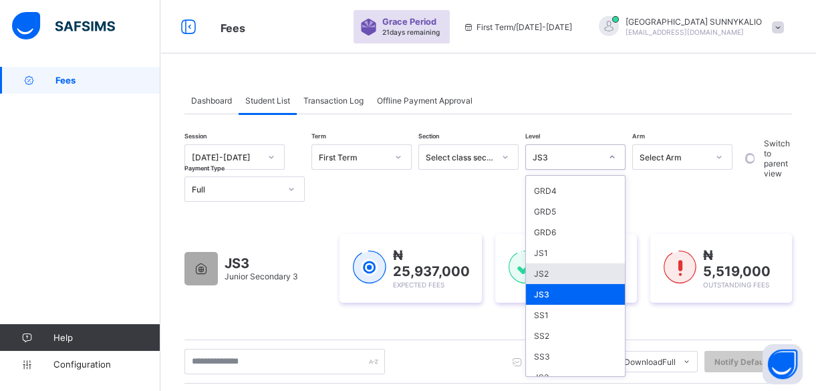
click at [564, 266] on div "JS2" at bounding box center [575, 273] width 99 height 21
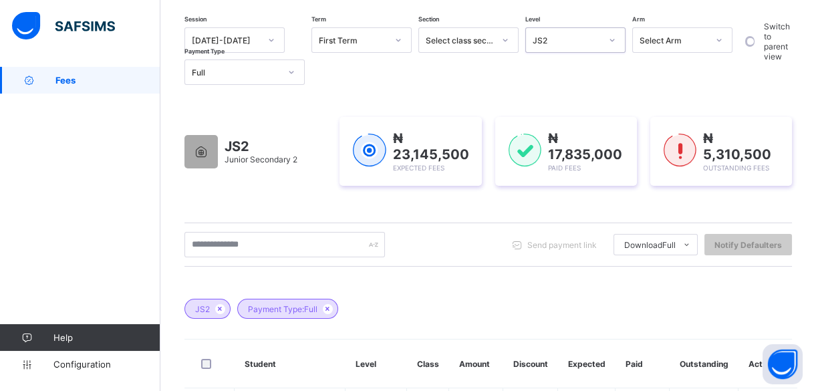
scroll to position [304, 0]
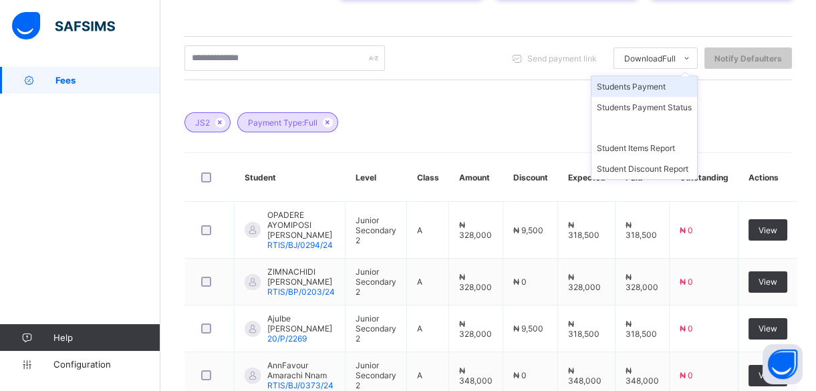
click at [668, 90] on li "Students Payment" at bounding box center [645, 86] width 106 height 21
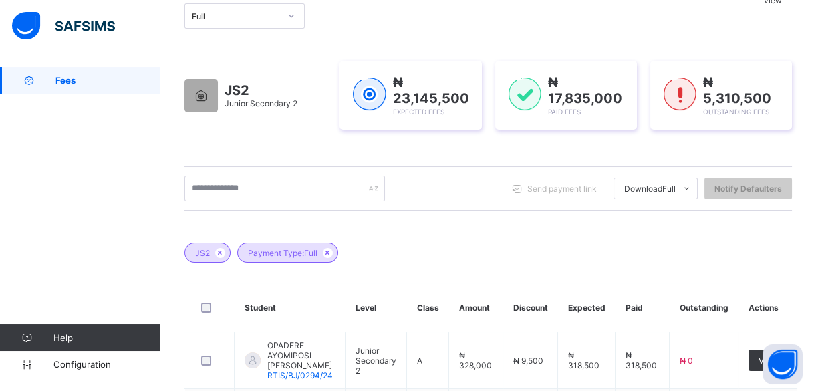
scroll to position [121, 0]
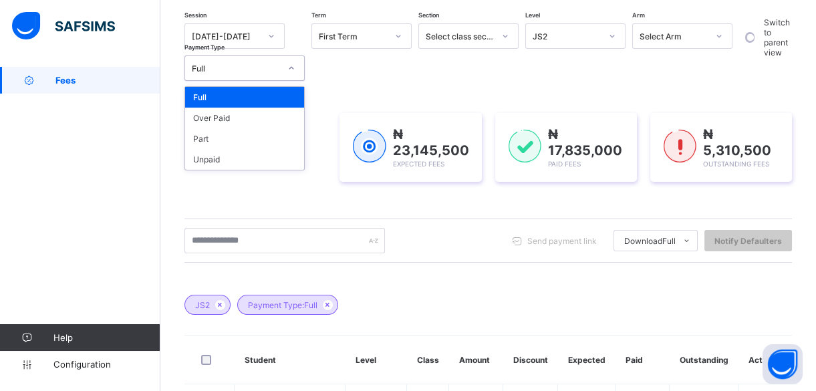
click at [289, 71] on icon at bounding box center [291, 68] width 8 height 13
click at [261, 132] on div "Part" at bounding box center [244, 138] width 119 height 21
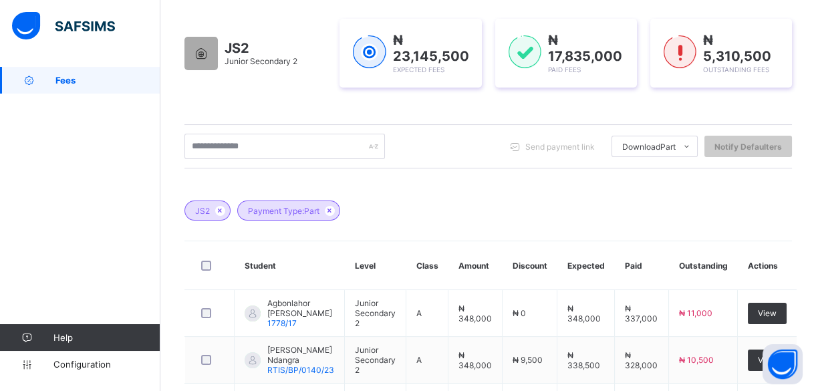
scroll to position [182, 0]
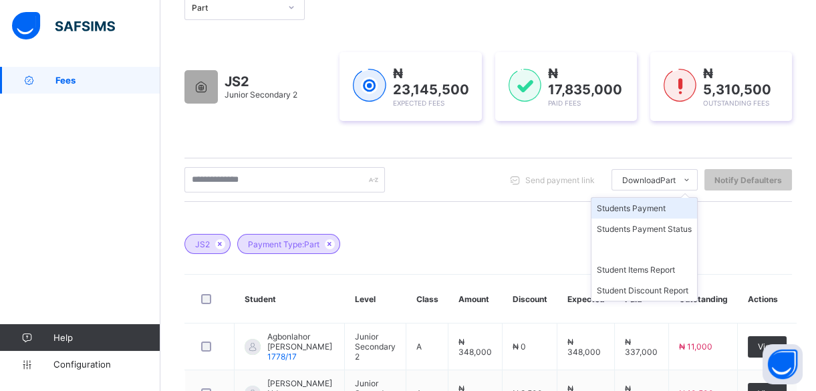
click at [675, 210] on li "Students Payment" at bounding box center [645, 208] width 106 height 21
click at [675, 211] on li "Students Payment" at bounding box center [645, 208] width 106 height 21
click at [664, 211] on li "Students Payment" at bounding box center [645, 208] width 106 height 21
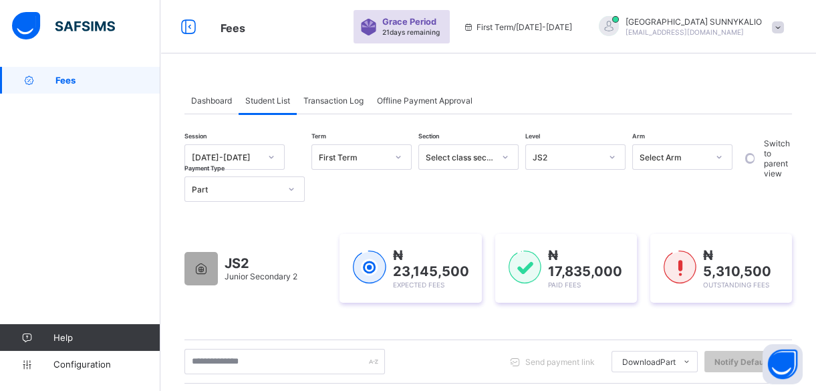
click at [297, 194] on div at bounding box center [291, 189] width 23 height 21
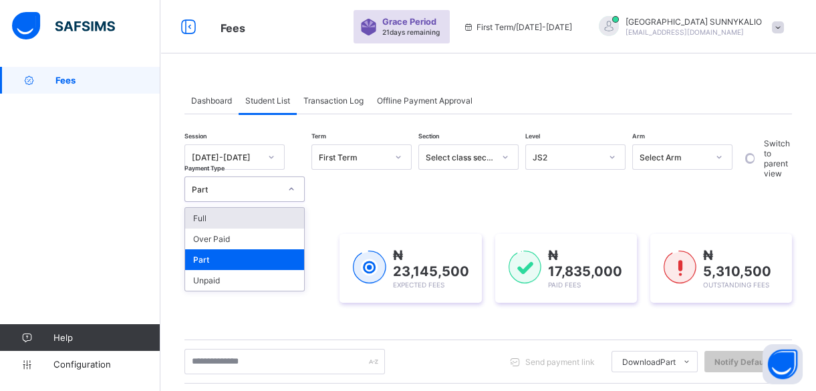
click at [280, 214] on div "Full" at bounding box center [244, 218] width 119 height 21
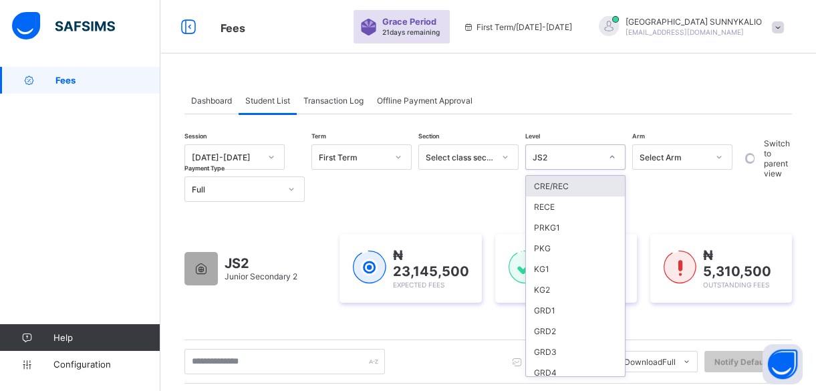
click at [615, 164] on div at bounding box center [612, 156] width 23 height 21
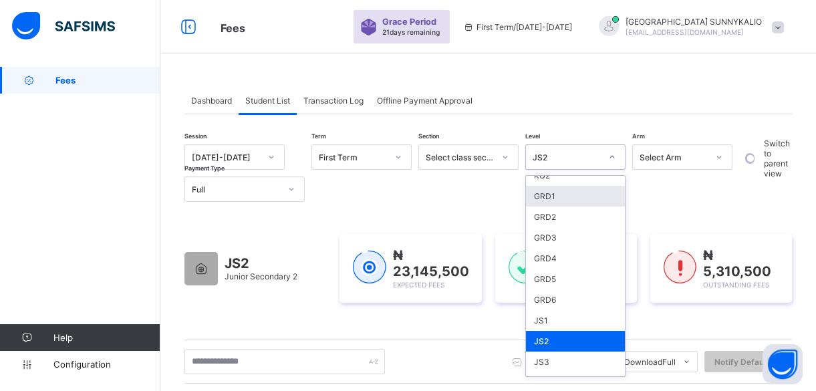
scroll to position [121, 0]
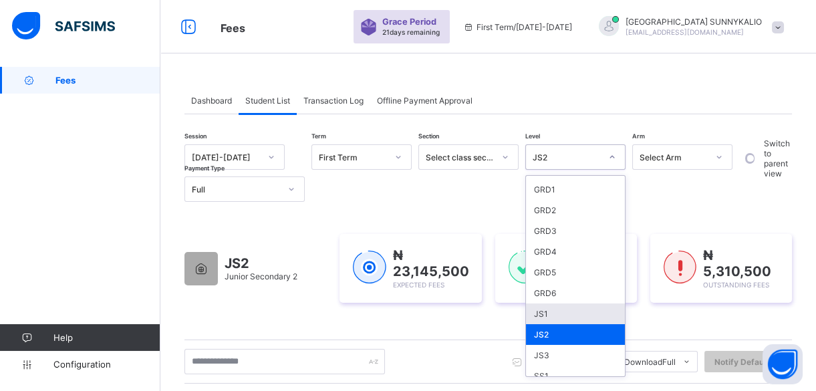
click at [571, 310] on div "JS1" at bounding box center [575, 314] width 99 height 21
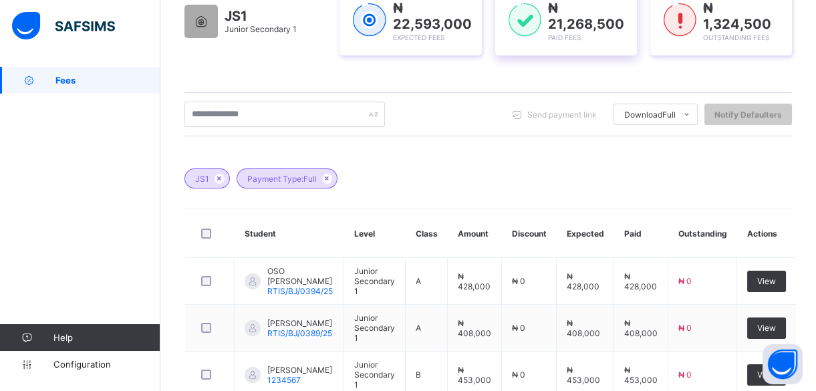
scroll to position [246, 0]
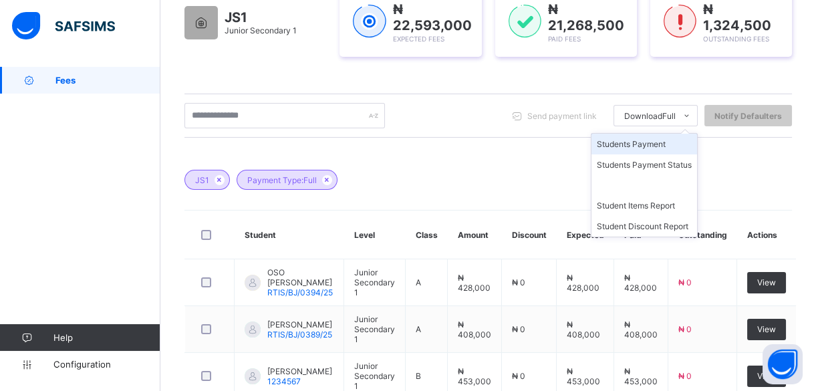
click at [674, 143] on li "Students Payment" at bounding box center [645, 144] width 106 height 21
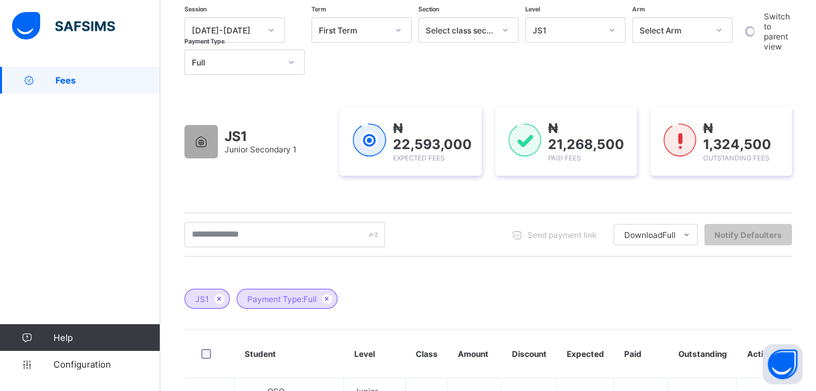
scroll to position [124, 0]
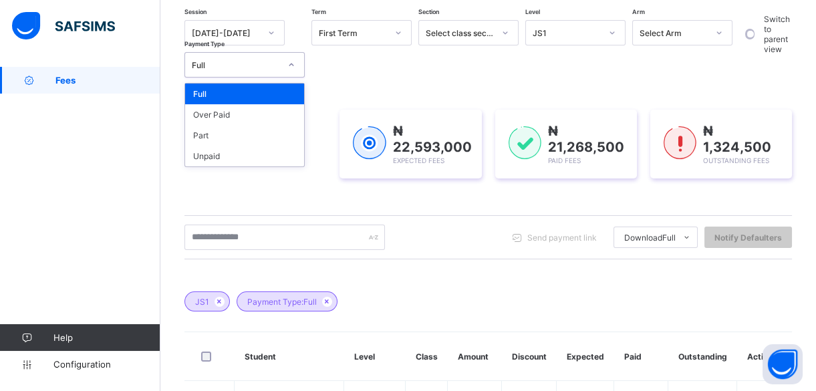
click at [289, 70] on div at bounding box center [291, 64] width 23 height 21
click at [249, 129] on div "Part" at bounding box center [244, 135] width 119 height 21
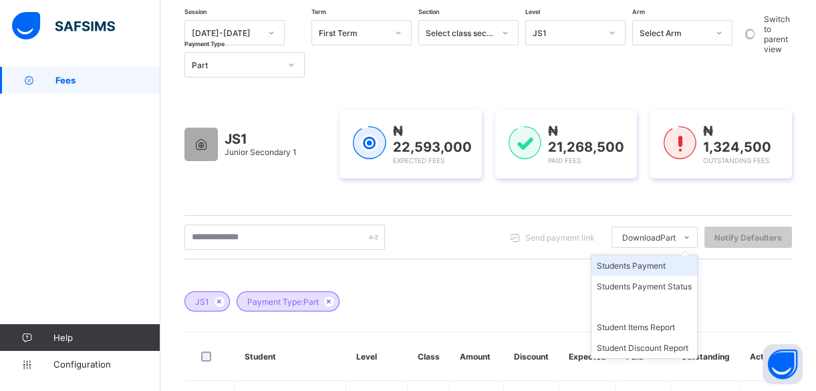
click at [658, 265] on li "Students Payment" at bounding box center [645, 265] width 106 height 21
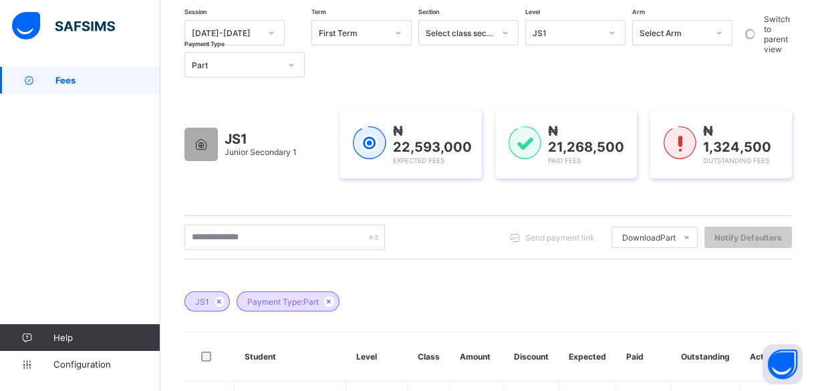
scroll to position [368, 0]
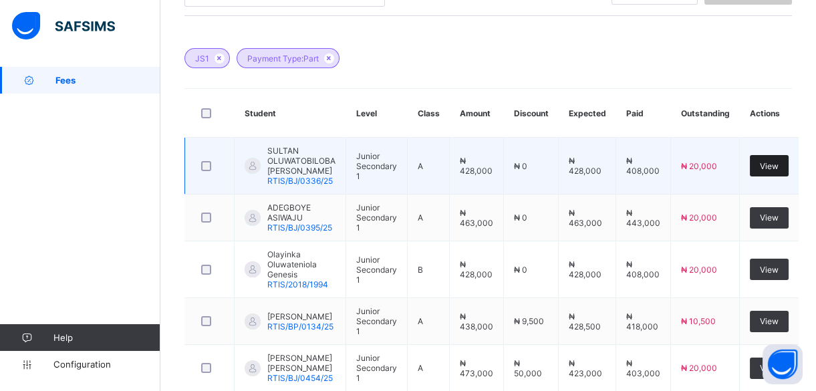
click at [786, 159] on div "View" at bounding box center [769, 165] width 39 height 21
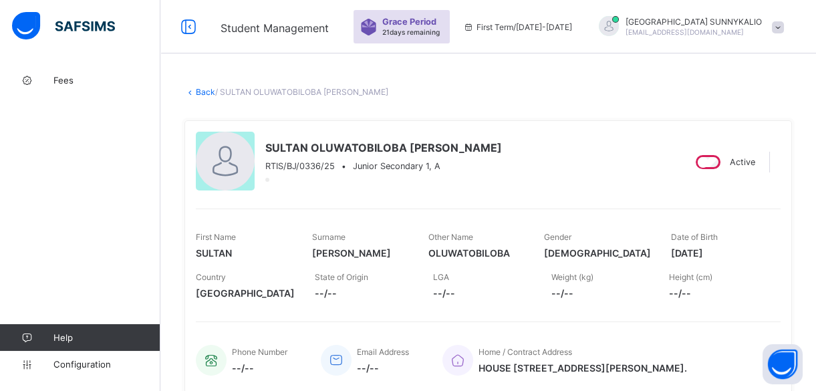
click at [195, 94] on icon at bounding box center [190, 92] width 11 height 10
click at [207, 92] on link "Back" at bounding box center [205, 92] width 19 height 10
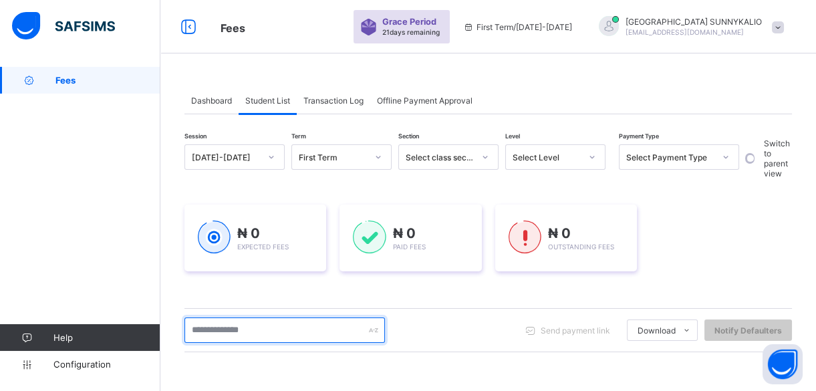
click at [249, 335] on input "text" at bounding box center [285, 330] width 201 height 25
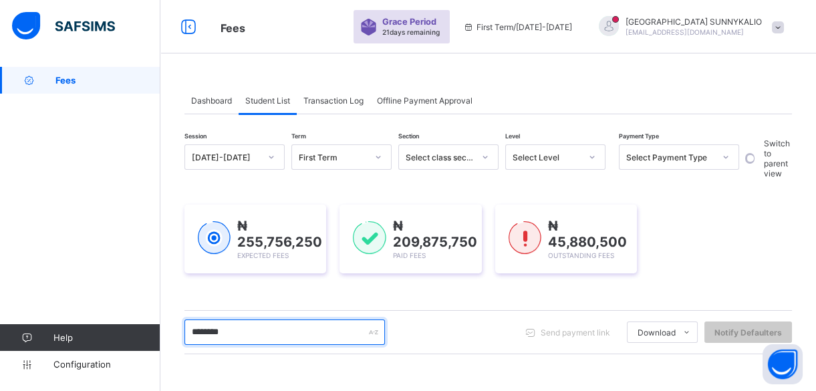
scroll to position [182, 0]
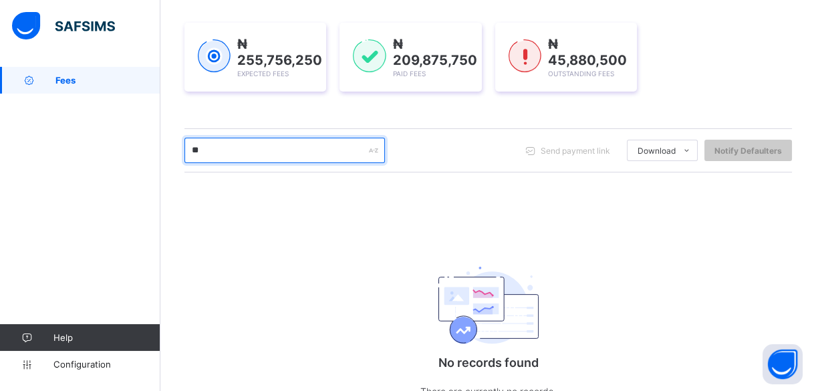
type input "*"
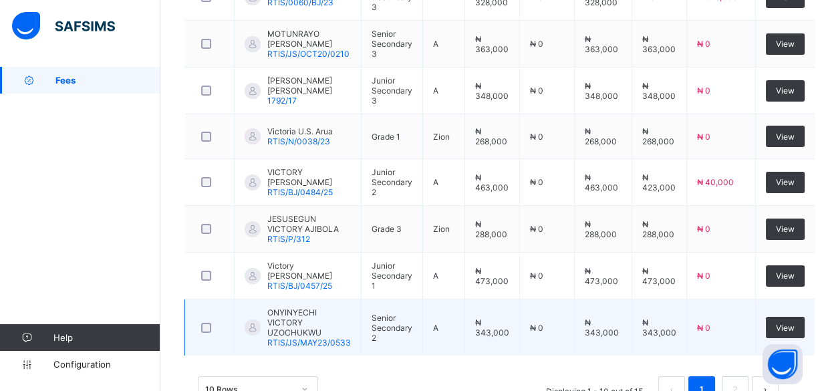
scroll to position [592, 0]
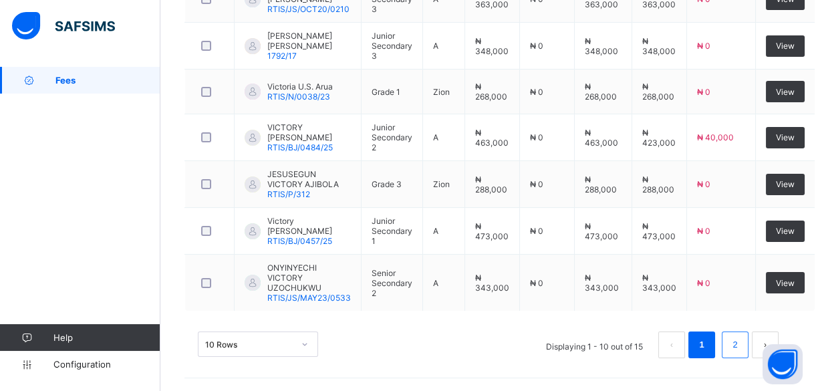
type input "********"
click at [741, 339] on link "2" at bounding box center [735, 344] width 13 height 17
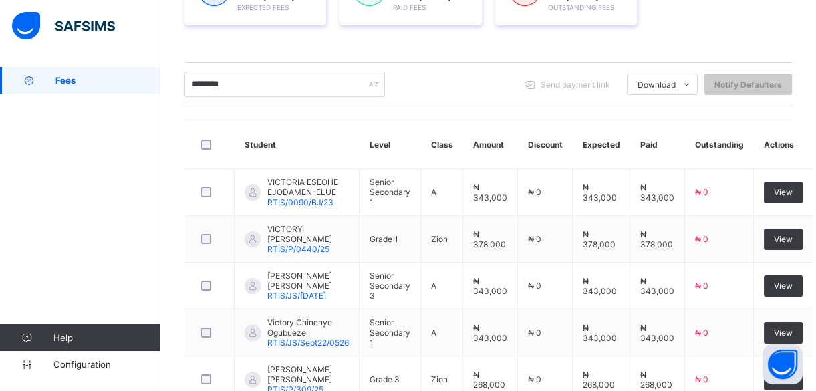
scroll to position [334, 0]
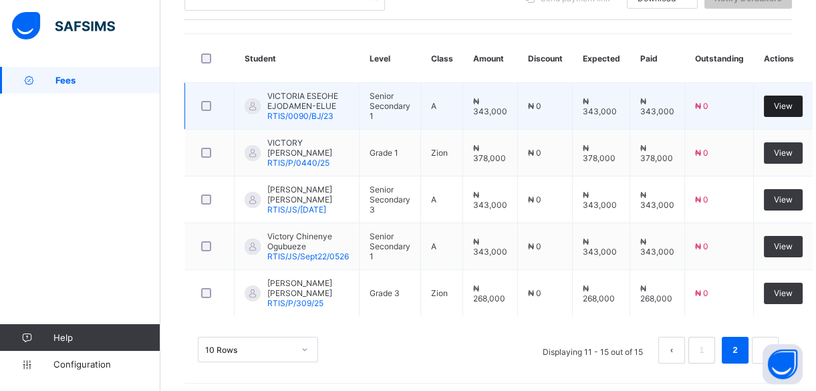
click at [777, 101] on span "View" at bounding box center [783, 106] width 19 height 10
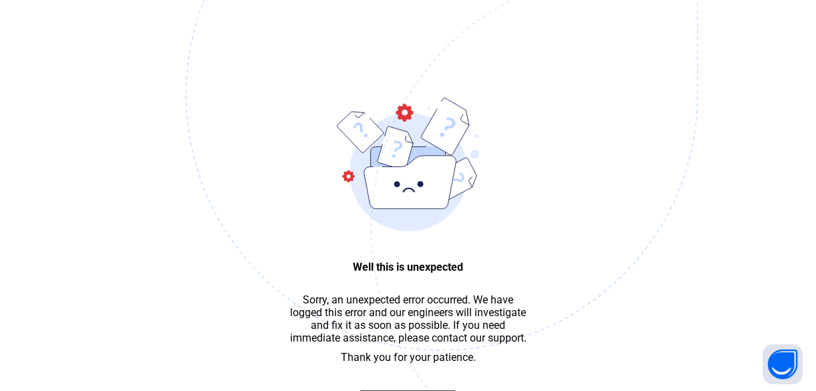
scroll to position [40, 0]
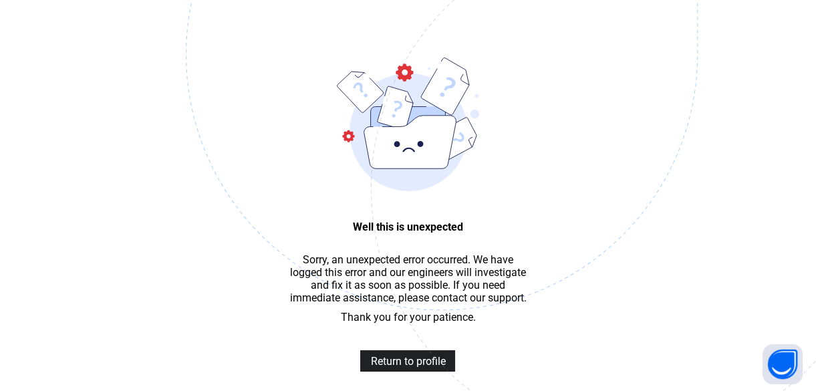
click at [425, 362] on span "Return to profile" at bounding box center [407, 361] width 75 height 13
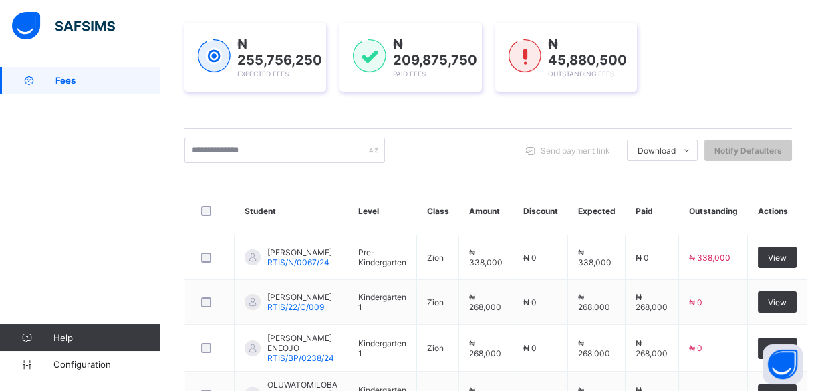
scroll to position [182, 0]
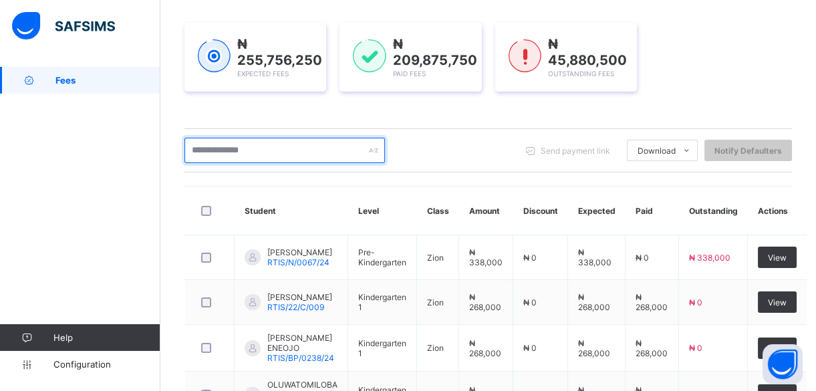
click at [280, 150] on input "text" at bounding box center [285, 150] width 201 height 25
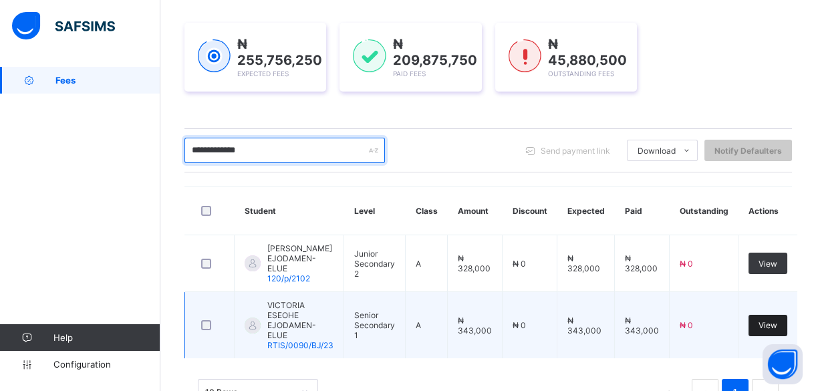
type input "**********"
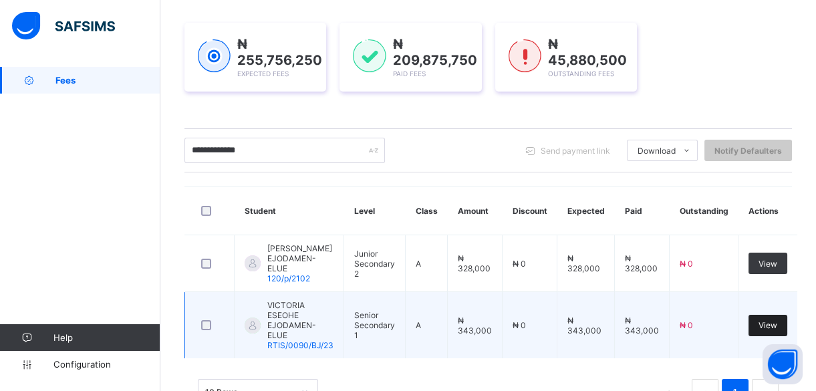
click at [775, 320] on span "View" at bounding box center [768, 325] width 19 height 10
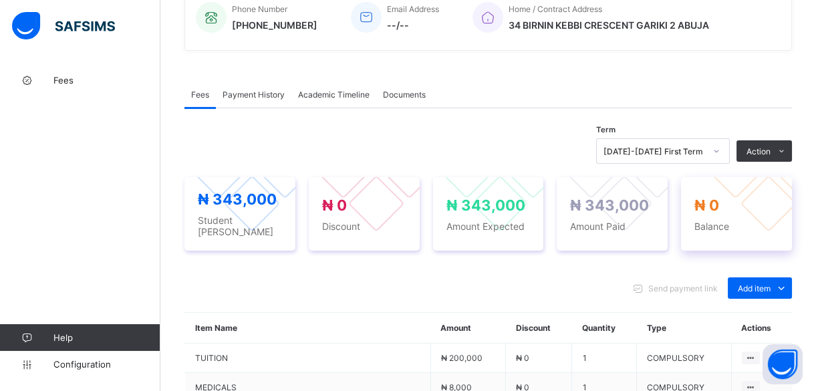
scroll to position [364, 0]
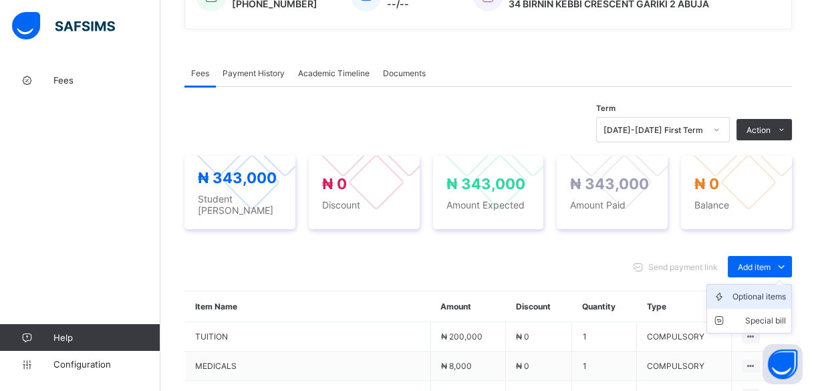
click at [776, 290] on div "Optional items" at bounding box center [759, 296] width 53 height 13
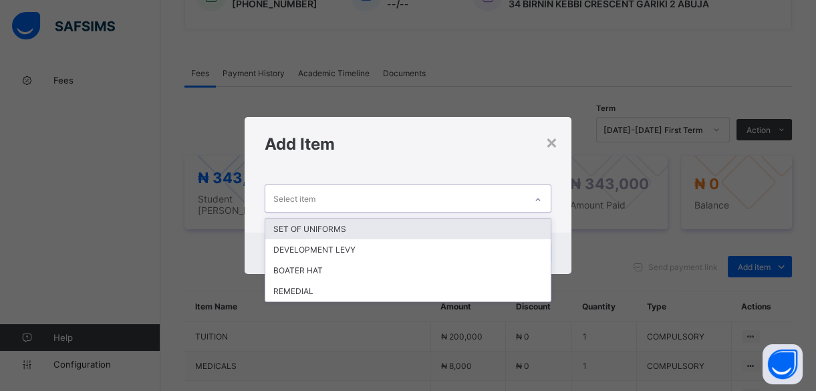
click at [536, 201] on icon at bounding box center [538, 199] width 8 height 13
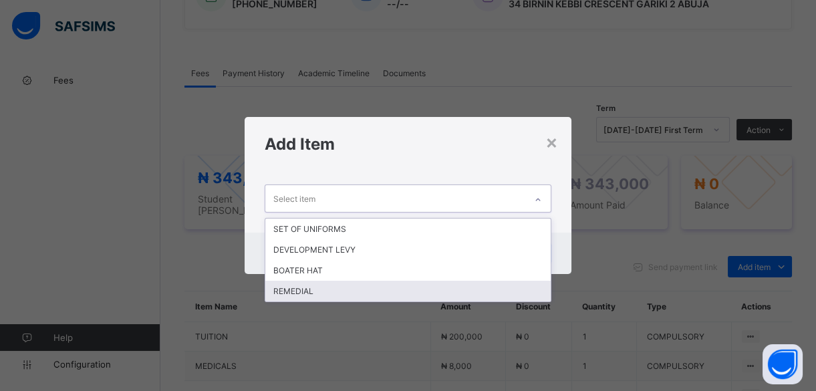
click at [310, 287] on div "REMEDIAL" at bounding box center [407, 291] width 285 height 21
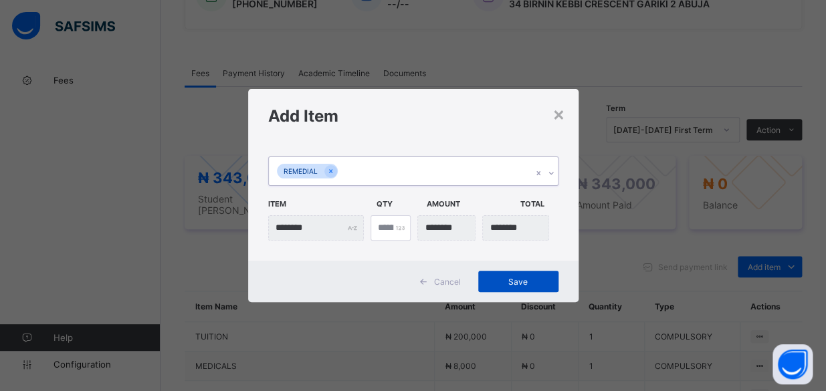
click at [521, 284] on span "Save" at bounding box center [518, 282] width 60 height 10
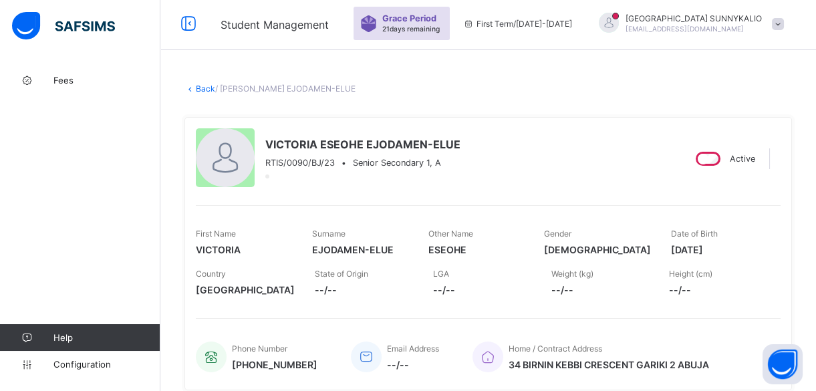
scroll to position [0, 0]
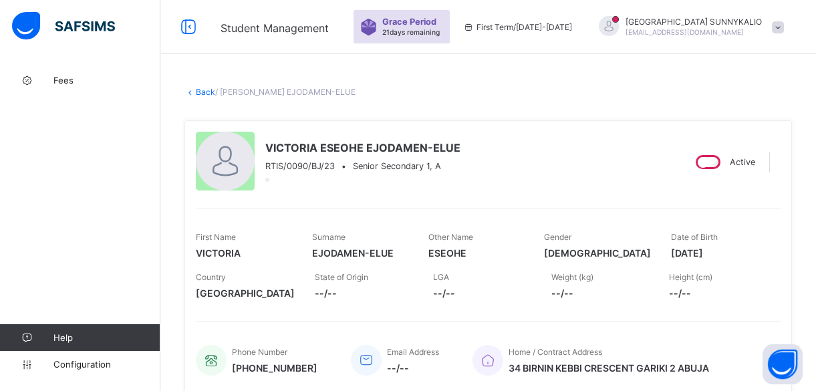
click at [207, 93] on link "Back" at bounding box center [205, 92] width 19 height 10
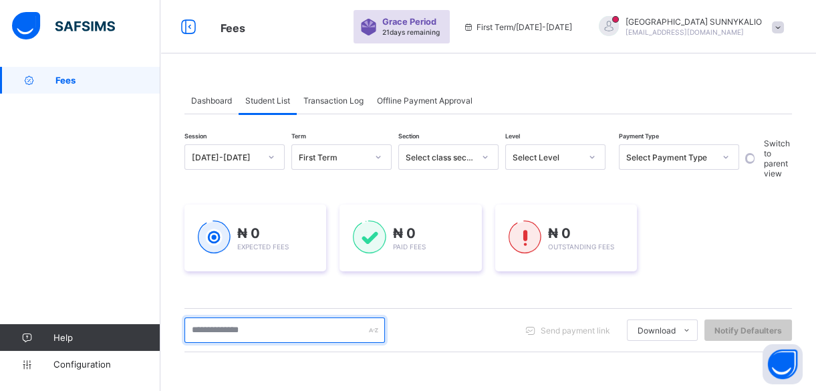
click at [258, 329] on input "text" at bounding box center [285, 330] width 201 height 25
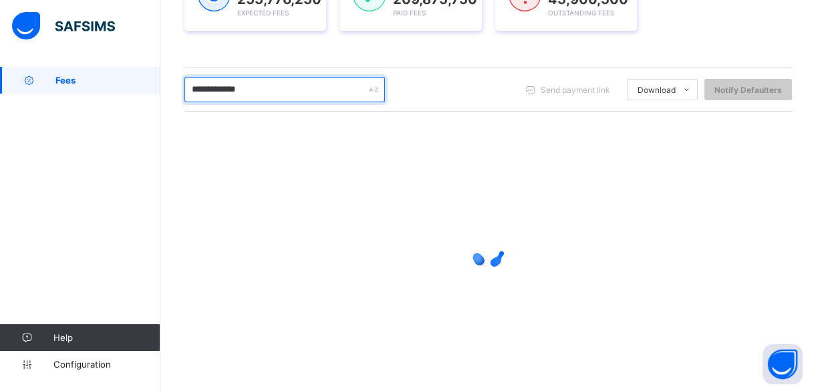
scroll to position [207, 0]
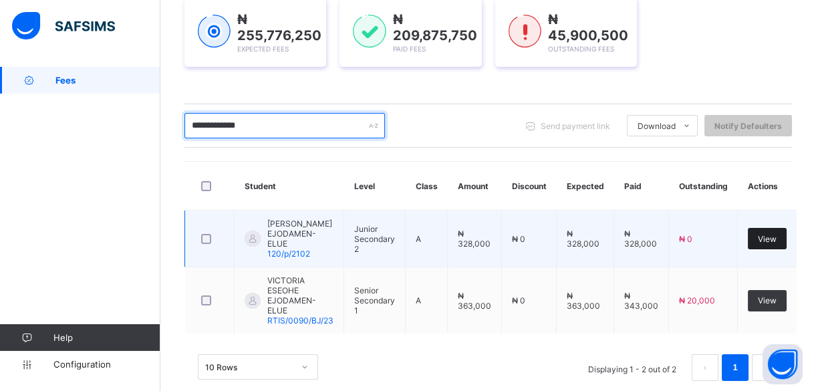
type input "**********"
click at [763, 234] on span "View" at bounding box center [767, 239] width 19 height 10
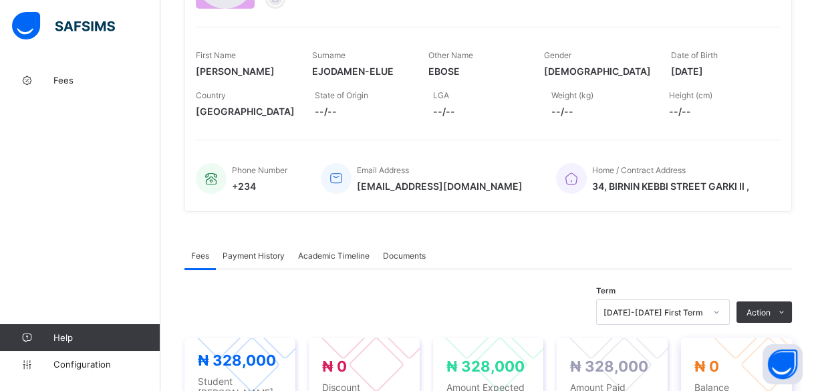
scroll to position [364, 0]
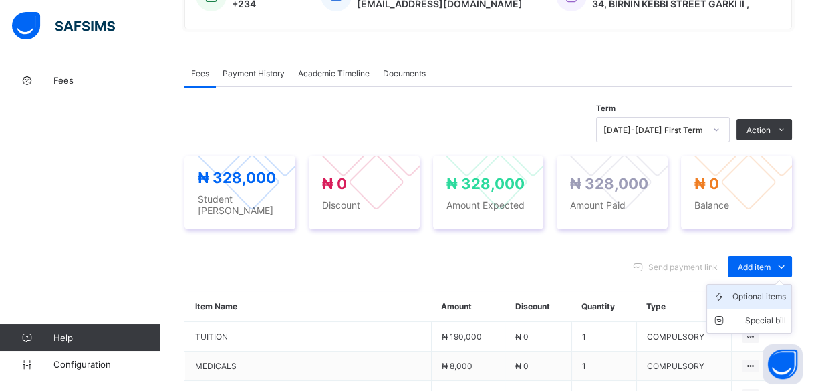
click at [776, 292] on div "Optional items" at bounding box center [759, 296] width 53 height 13
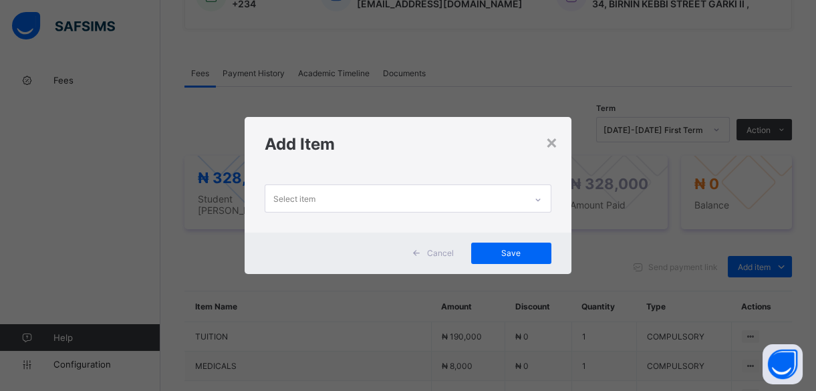
click at [538, 200] on icon at bounding box center [538, 199] width 8 height 13
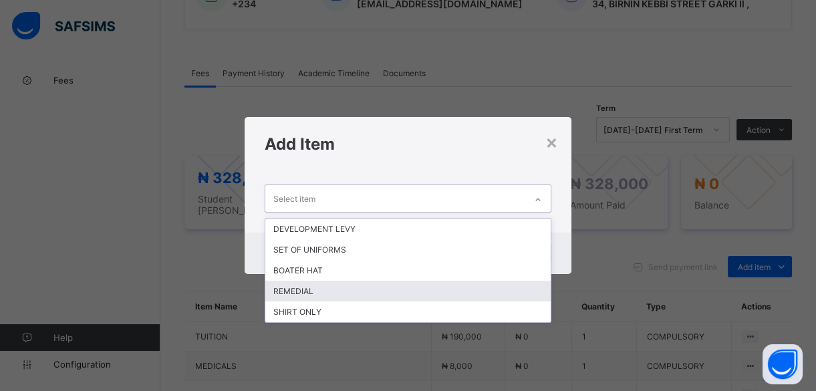
click at [311, 291] on div "REMEDIAL" at bounding box center [407, 291] width 285 height 21
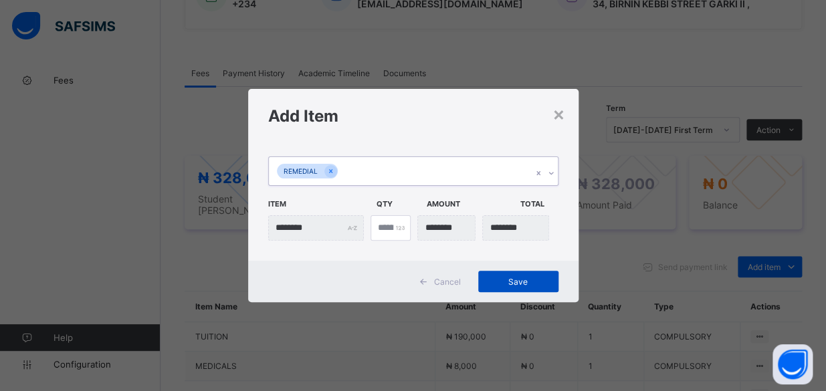
click at [511, 282] on span "Save" at bounding box center [518, 282] width 60 height 10
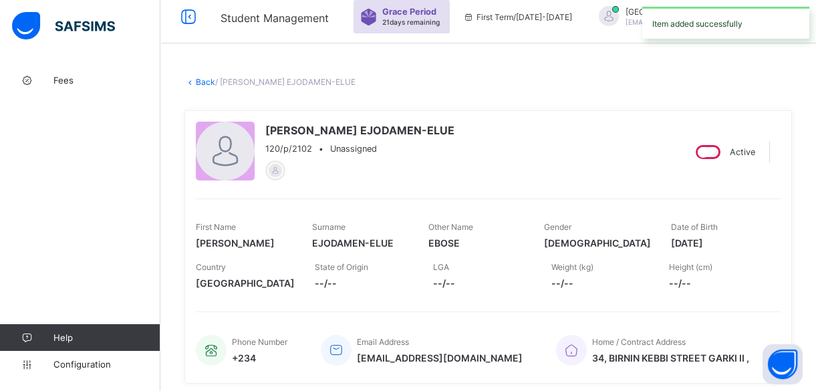
scroll to position [0, 0]
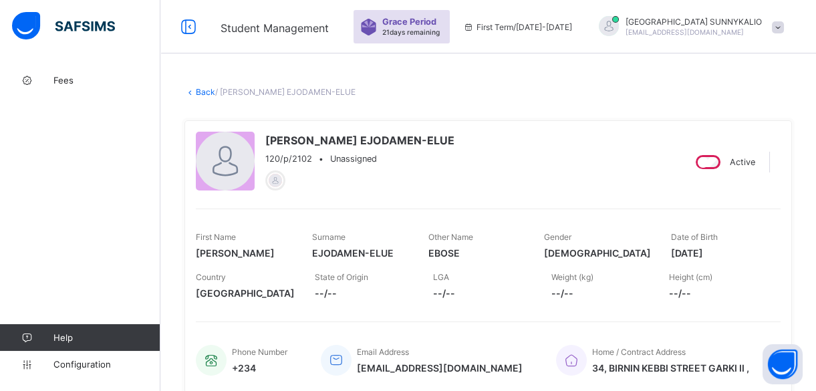
click at [209, 96] on link "Back" at bounding box center [205, 92] width 19 height 10
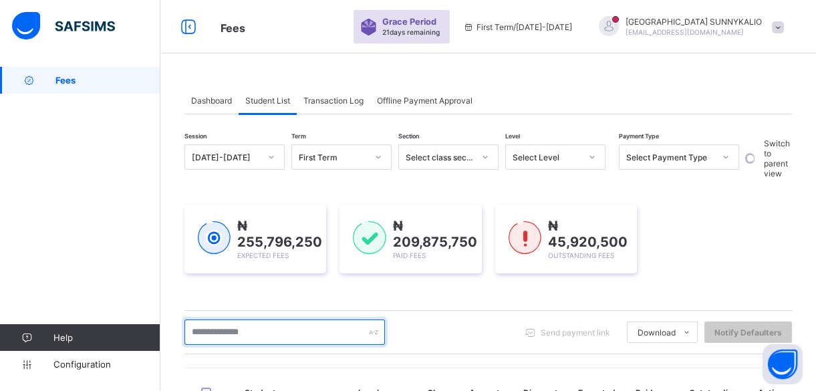
click at [264, 334] on input "text" at bounding box center [285, 332] width 201 height 25
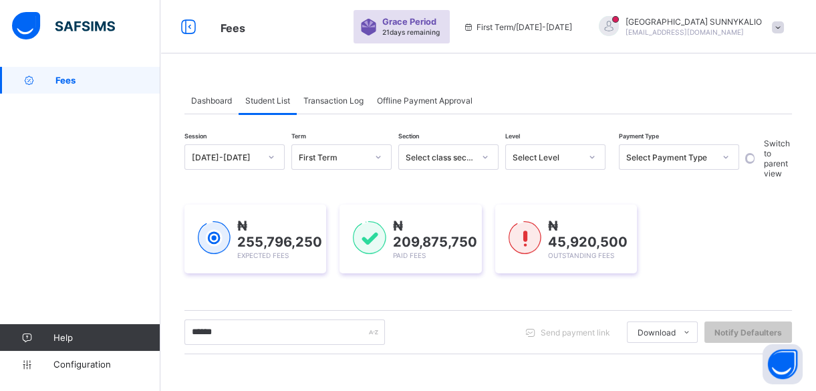
click at [310, 286] on div "₦ 255,796,250 Expected Fees ₦ 209,875,750 Paid Fees ₦ 45,920,500 Outstanding Fe…" at bounding box center [489, 239] width 608 height 109
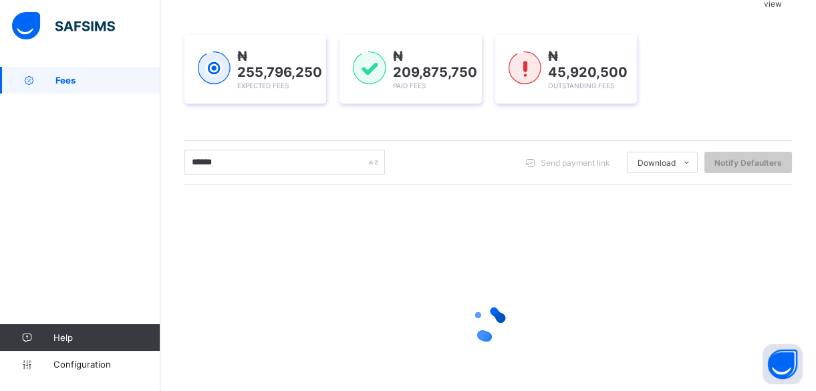
scroll to position [194, 0]
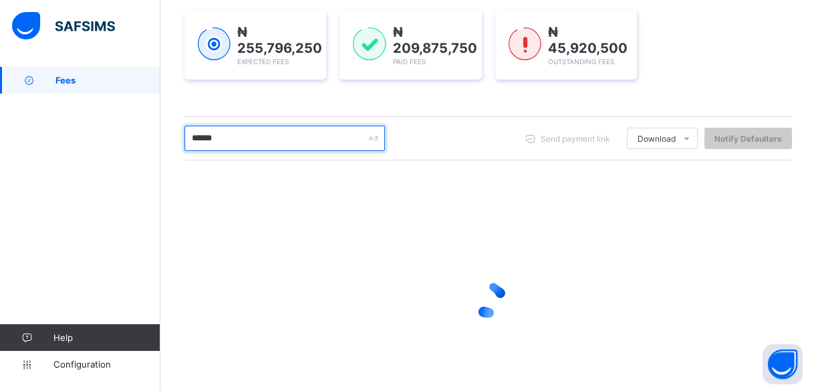
click at [225, 134] on input "******" at bounding box center [285, 138] width 201 height 25
click at [237, 134] on input "******" at bounding box center [285, 138] width 201 height 25
click at [225, 137] on input "******" at bounding box center [285, 138] width 201 height 25
type input "*****"
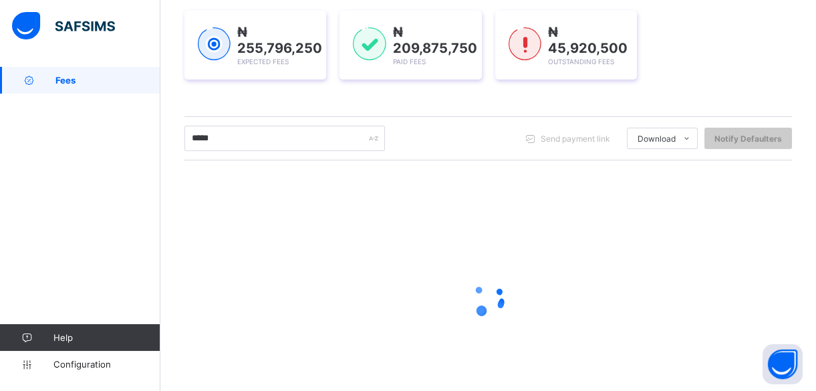
click at [287, 102] on div "Session 2025-2026 Term First Term Section Select class section Level Select Lev…" at bounding box center [489, 189] width 608 height 476
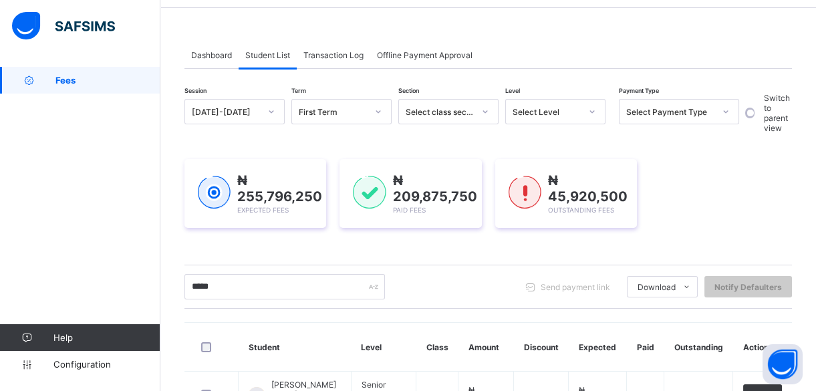
scroll to position [5, 0]
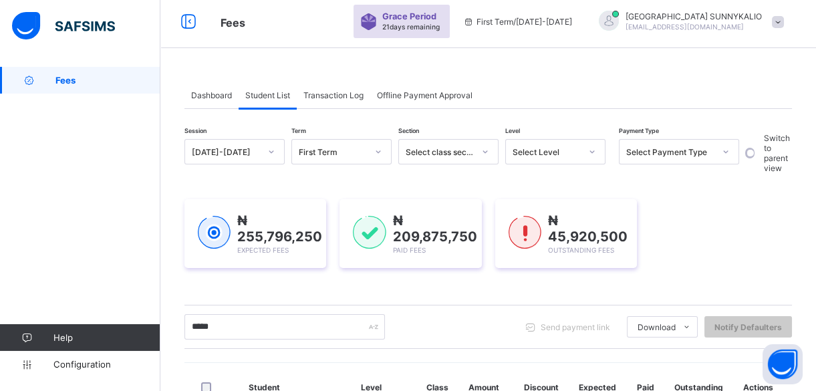
click at [341, 94] on span "Transaction Log" at bounding box center [334, 95] width 60 height 10
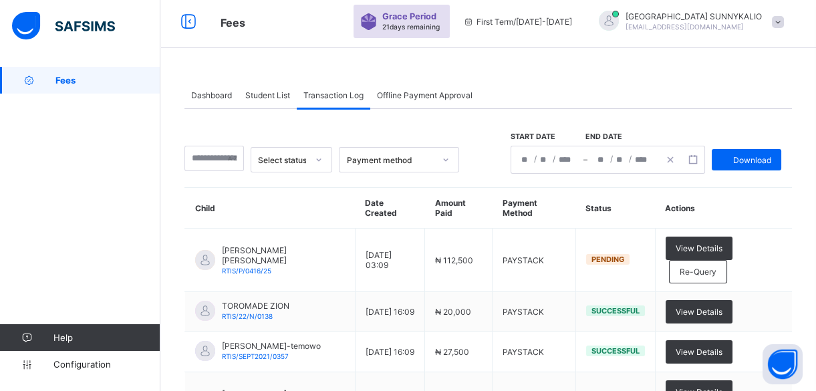
click at [341, 94] on span "Transaction Log" at bounding box center [334, 95] width 60 height 10
click at [232, 158] on div at bounding box center [215, 158] width 60 height 25
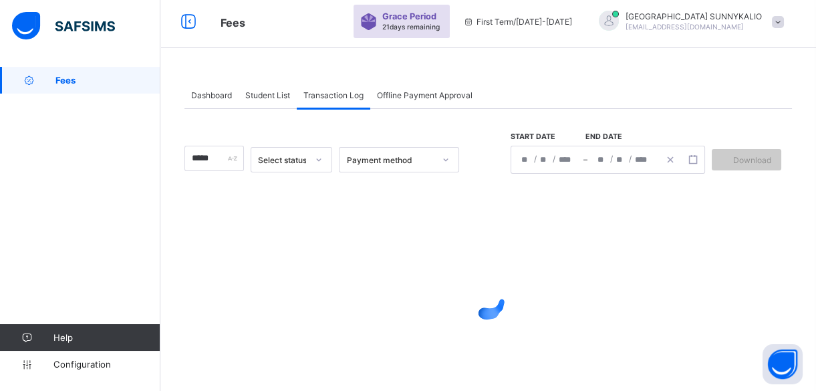
click at [307, 73] on div "Dashboard Student List Transaction Log Offline Payment Approval Transaction Log…" at bounding box center [488, 255] width 656 height 386
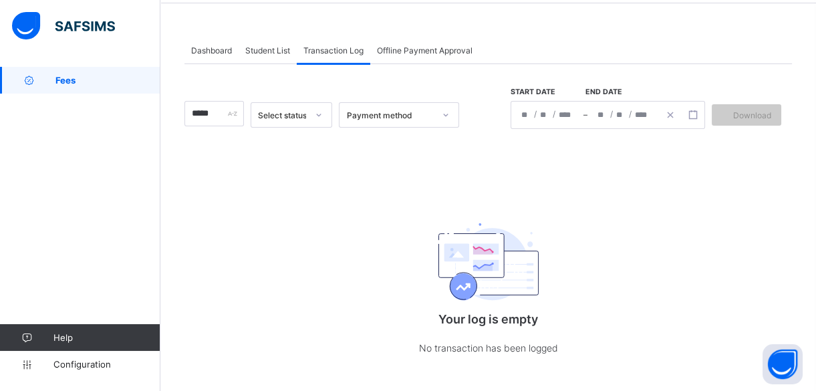
scroll to position [64, 0]
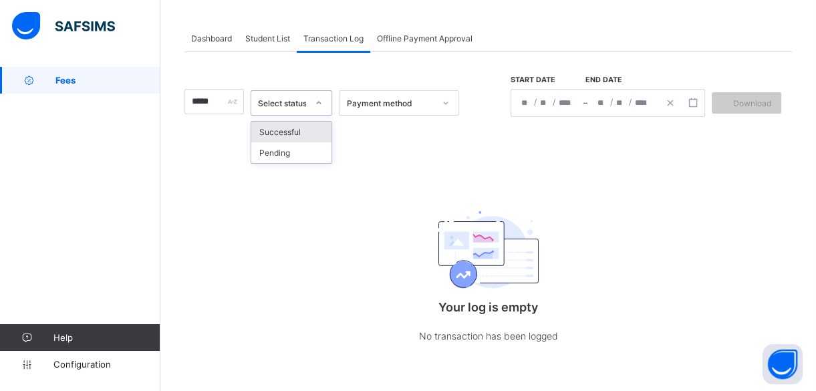
click at [312, 106] on div at bounding box center [318, 103] width 25 height 24
click at [314, 153] on div "Pending" at bounding box center [291, 152] width 81 height 21
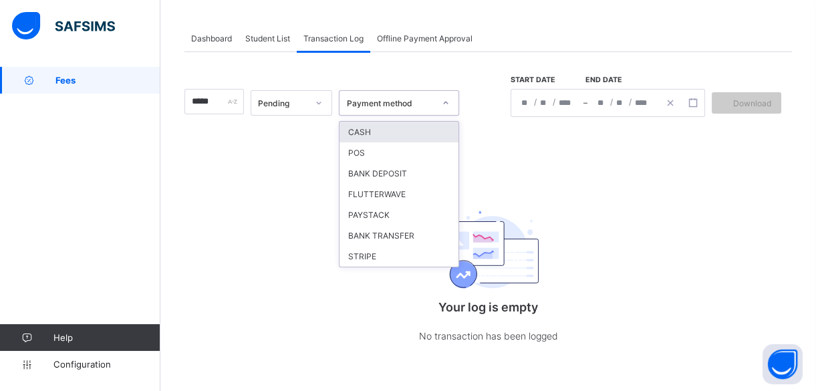
click at [372, 105] on div "Payment method" at bounding box center [390, 103] width 88 height 10
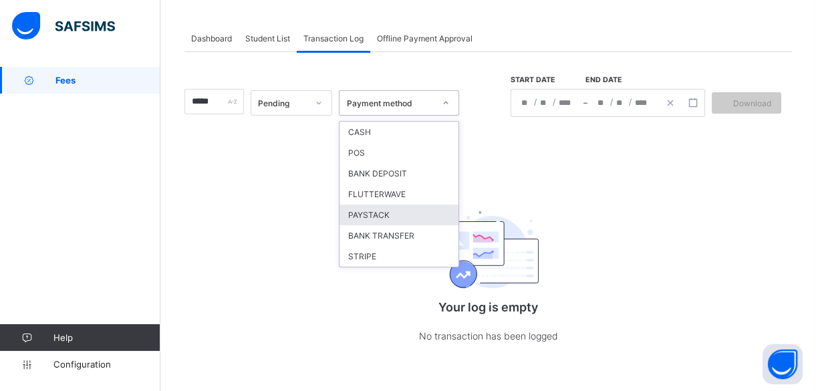
click at [374, 207] on div "PAYSTACK" at bounding box center [399, 215] width 119 height 21
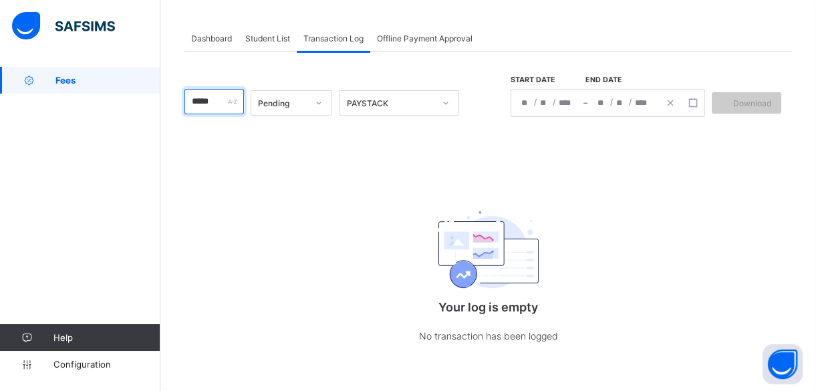
click at [225, 100] on input "*****" at bounding box center [215, 101] width 60 height 25
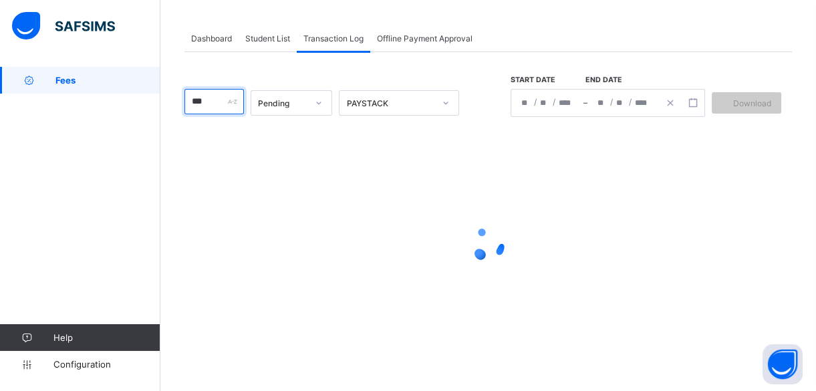
scroll to position [13, 0]
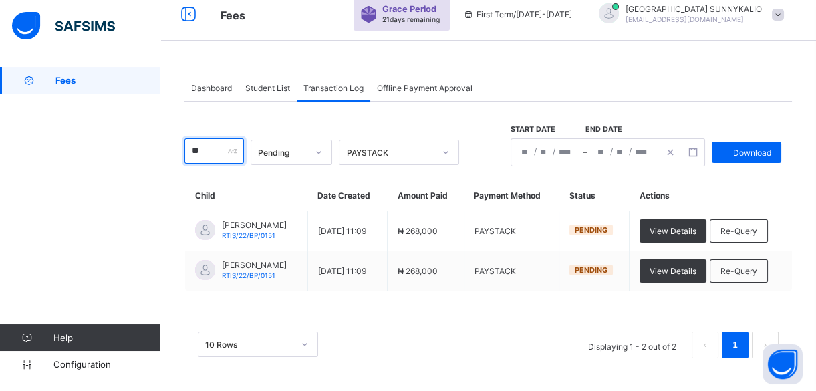
type input "*"
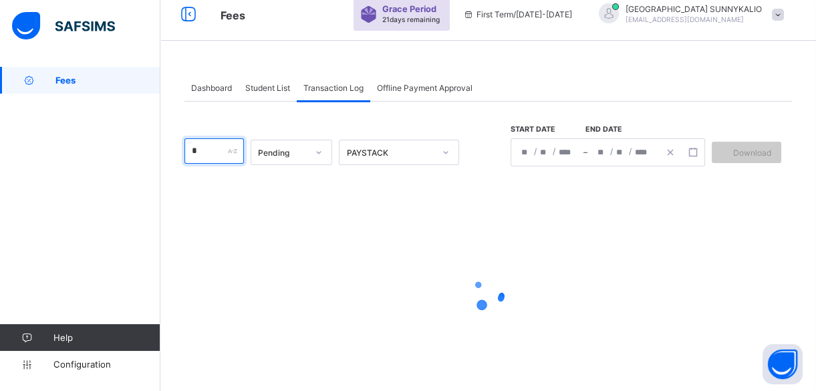
scroll to position [62, 0]
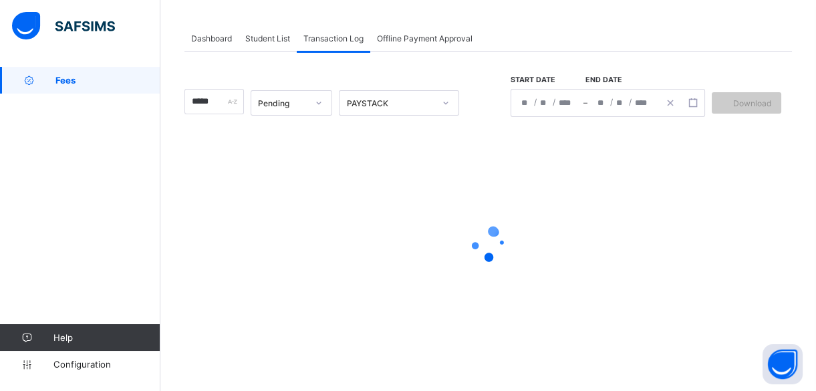
click at [239, 79] on div "***** Pending PAYSTACK Start date End date / / – / / Download" at bounding box center [489, 96] width 608 height 41
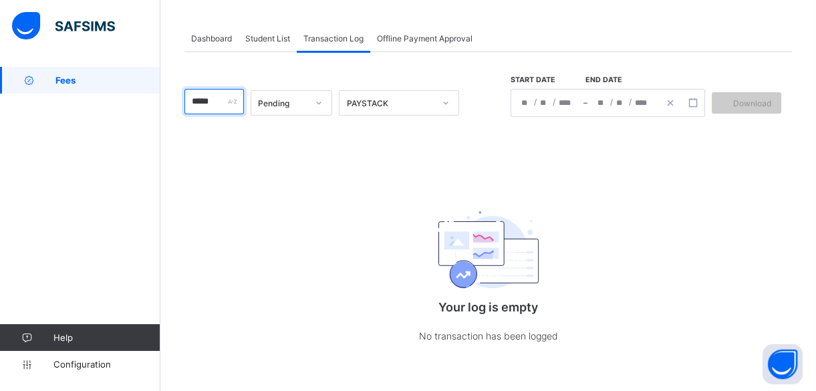
click at [219, 100] on input "*****" at bounding box center [215, 101] width 60 height 25
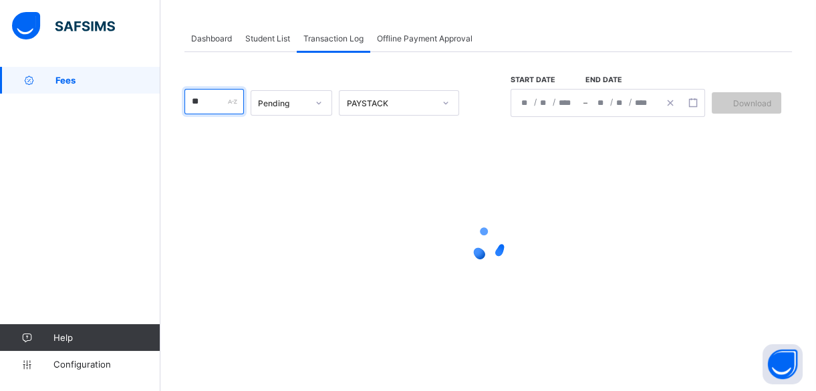
type input "*"
click at [220, 107] on input "text" at bounding box center [215, 101] width 60 height 25
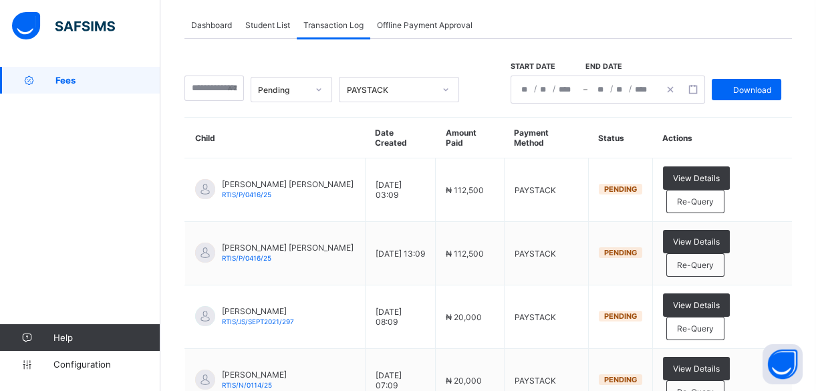
scroll to position [66, 0]
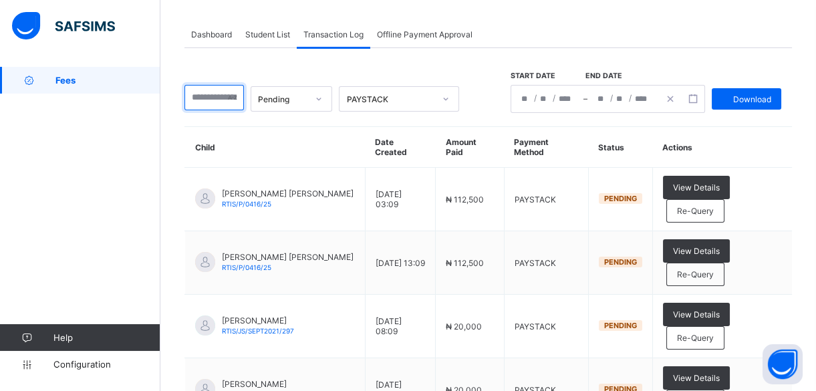
click at [217, 88] on input "text" at bounding box center [215, 97] width 60 height 25
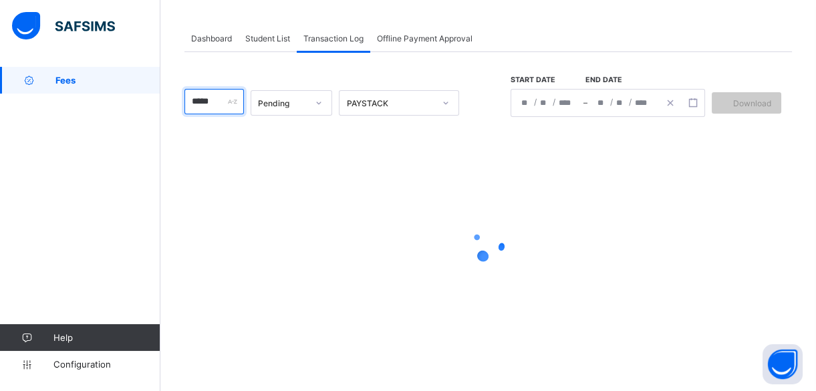
scroll to position [62, 0]
click at [256, 76] on div "***** Pending PAYSTACK Start date End date / / – / / Download" at bounding box center [489, 96] width 608 height 41
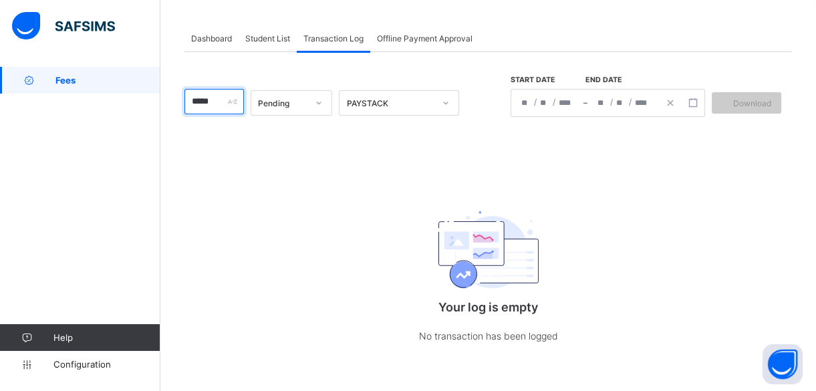
click at [225, 99] on input "*****" at bounding box center [215, 101] width 60 height 25
type input "*"
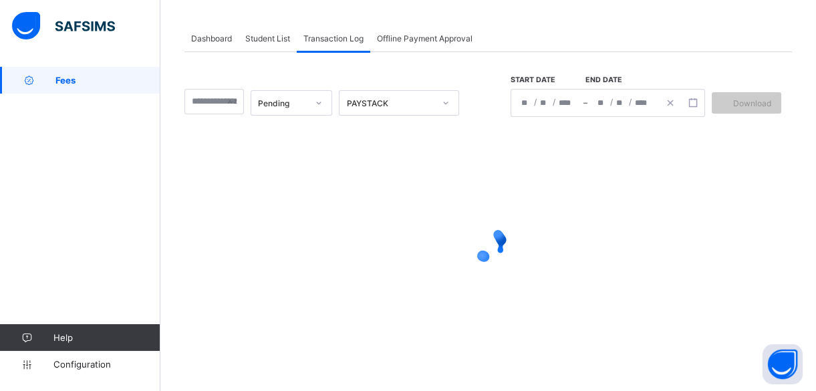
click at [515, 23] on div "Dashboard Student List Transaction Log Offline Payment Approval Transaction Log…" at bounding box center [488, 198] width 656 height 386
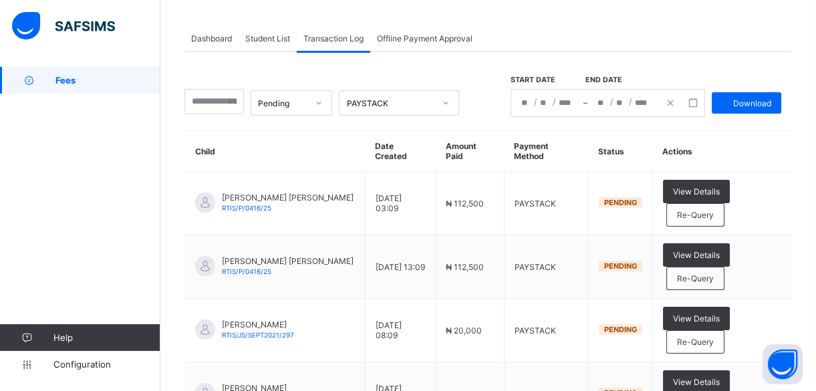
click at [269, 35] on span "Student List" at bounding box center [267, 38] width 45 height 10
